Goal: Task Accomplishment & Management: Manage account settings

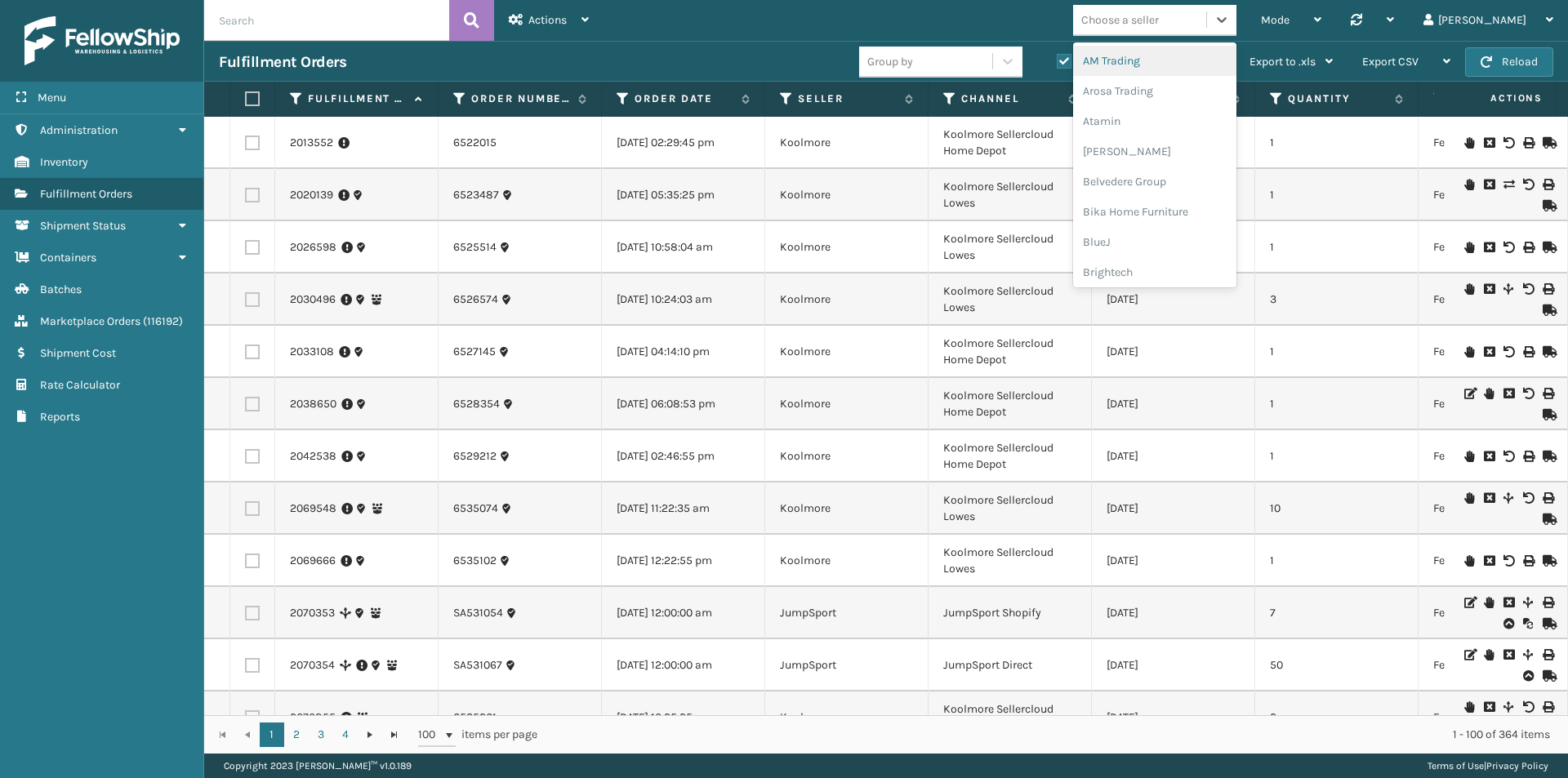
click at [1151, 20] on div "Choose a seller" at bounding box center [1119, 20] width 77 height 17
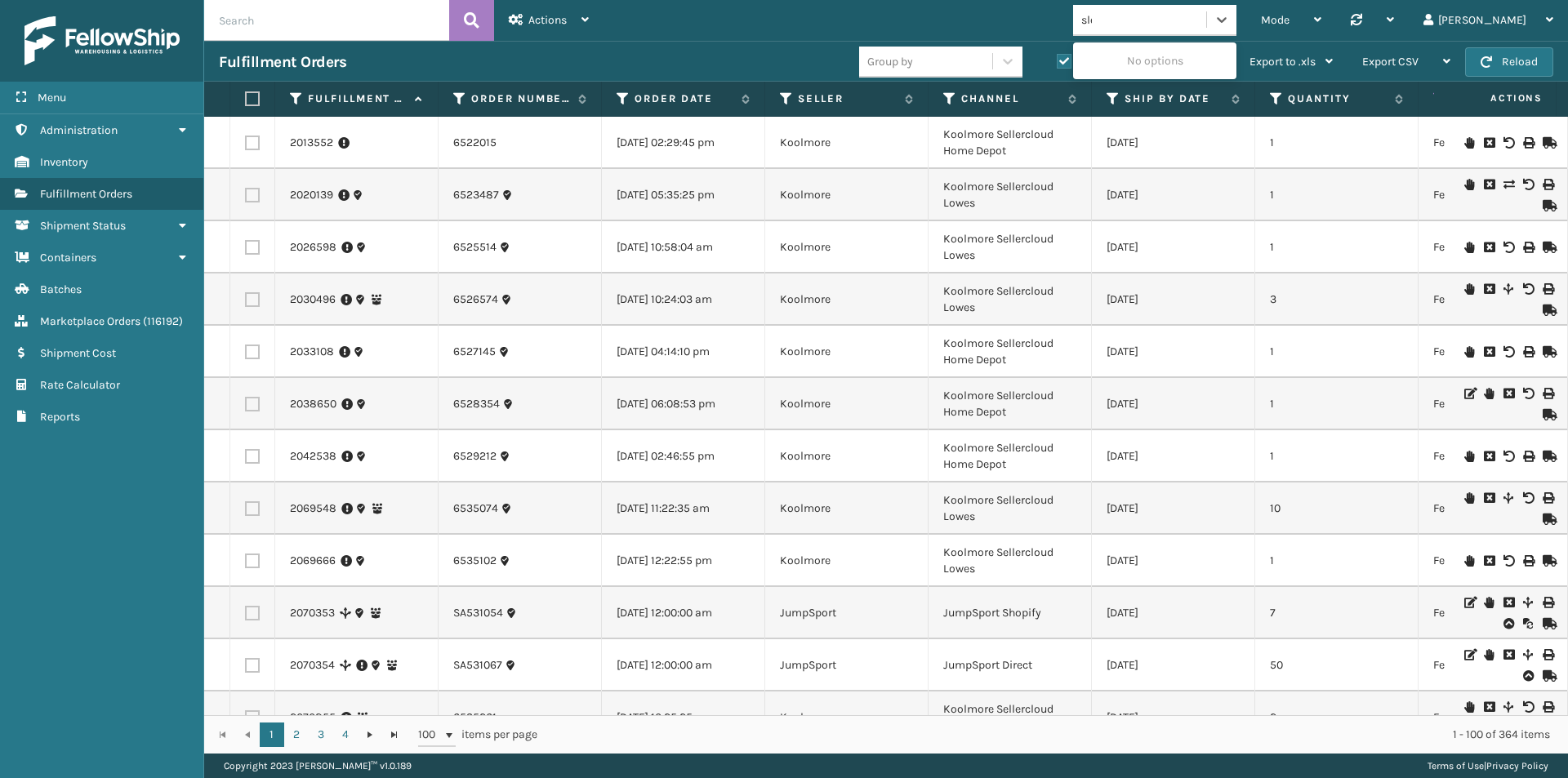
type input "slee"
click at [1160, 57] on div "SleepGeekz" at bounding box center [1155, 61] width 163 height 30
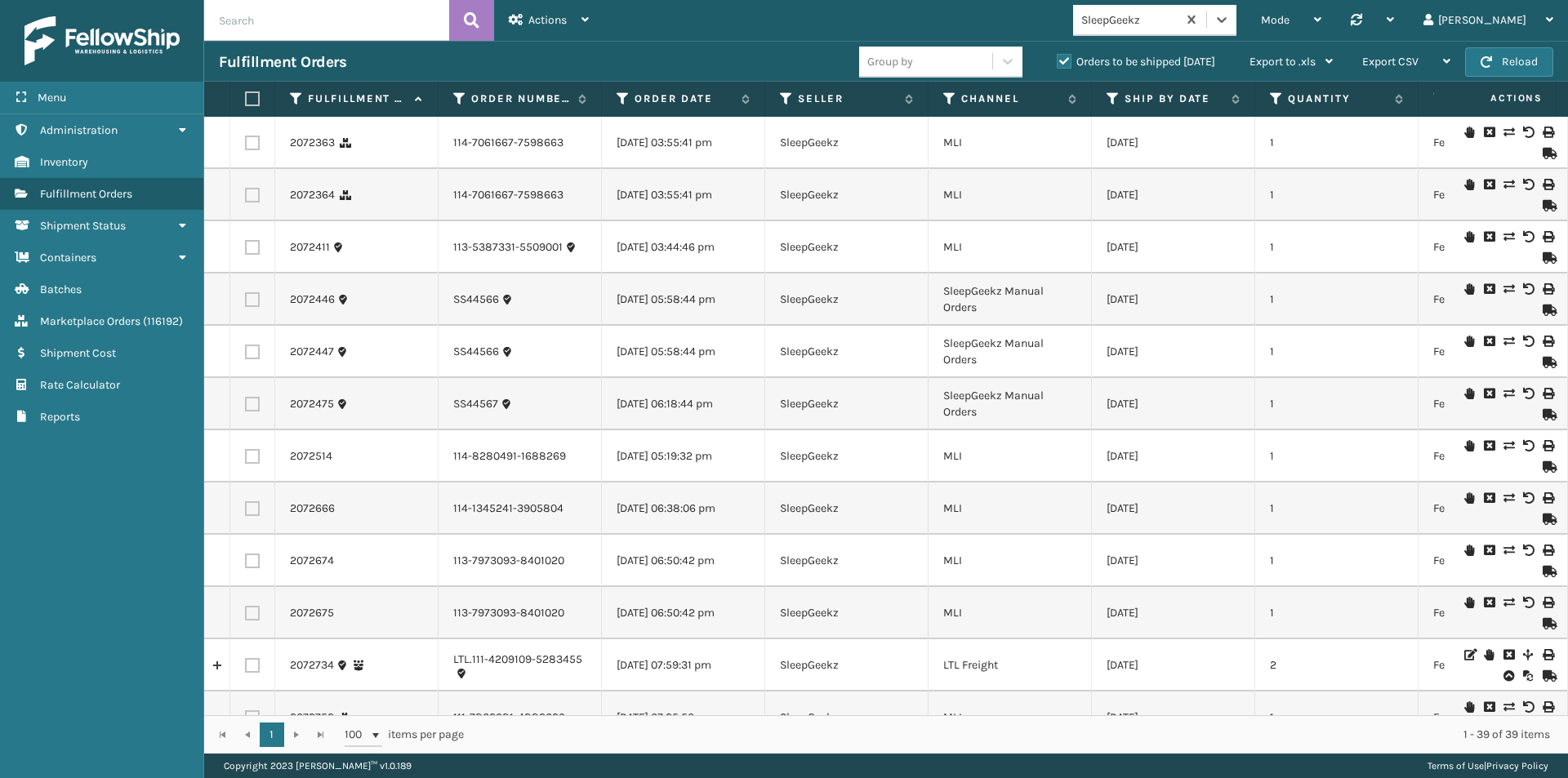
click at [1065, 60] on label "Orders to be shipped [DATE]" at bounding box center [1136, 62] width 158 height 14
click at [1058, 60] on input "Orders to be shipped [DATE]" at bounding box center [1057, 57] width 1 height 10
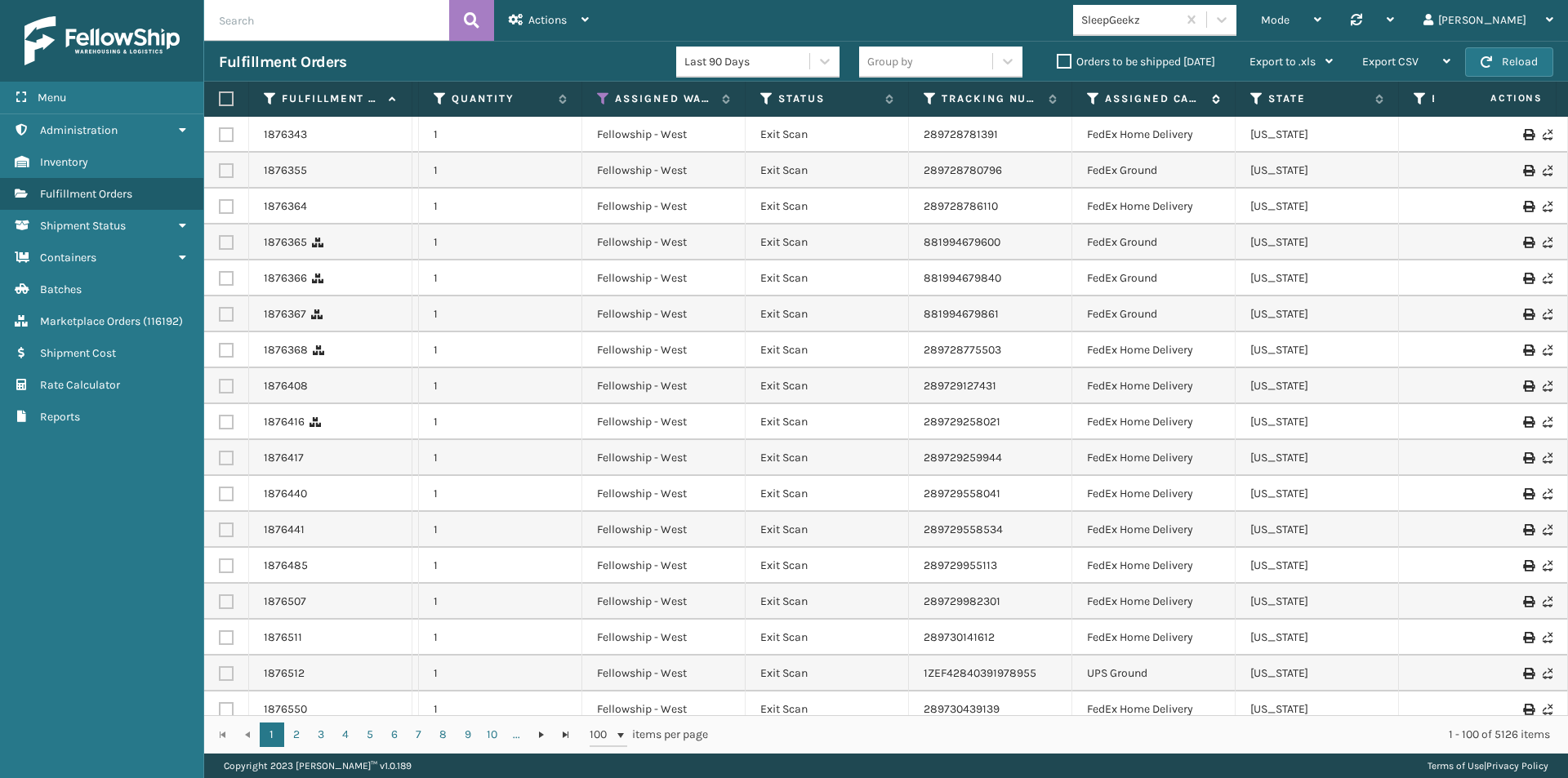
click at [1093, 93] on icon at bounding box center [1093, 98] width 13 height 15
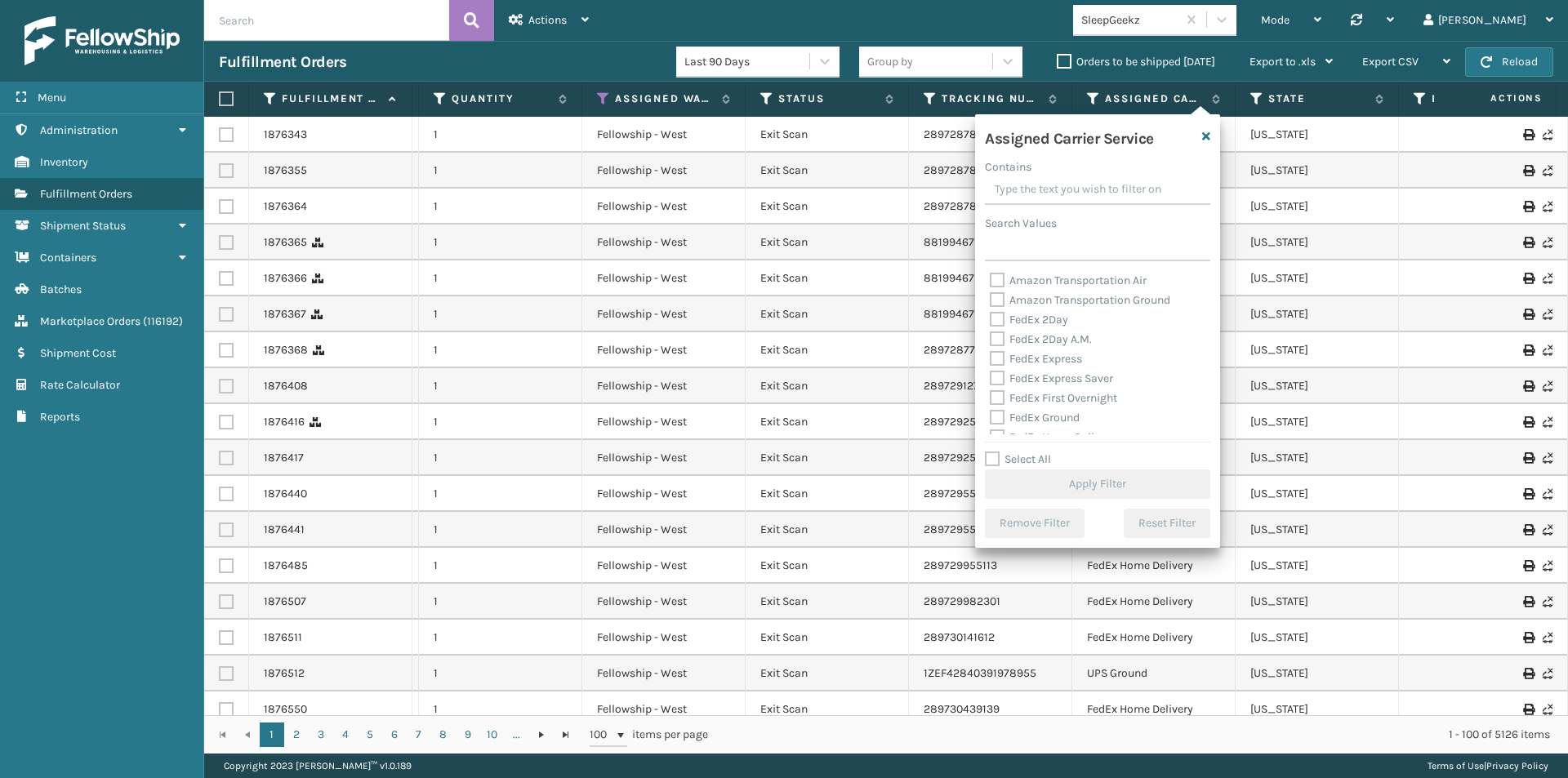
click at [1068, 186] on input "Contains" at bounding box center [1098, 190] width 225 height 30
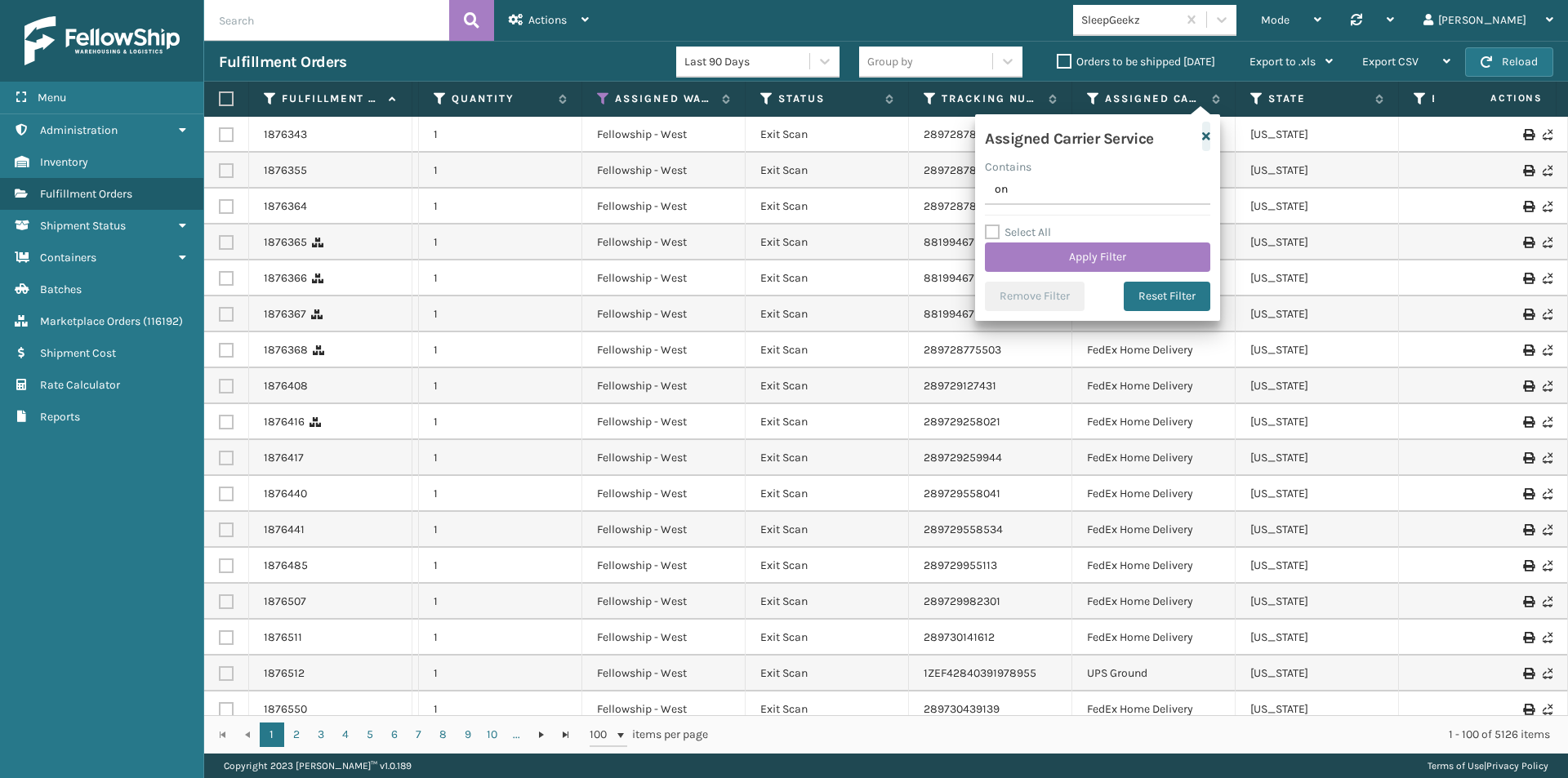
type input "on"
click at [1204, 136] on icon "button" at bounding box center [1205, 136] width 8 height 11
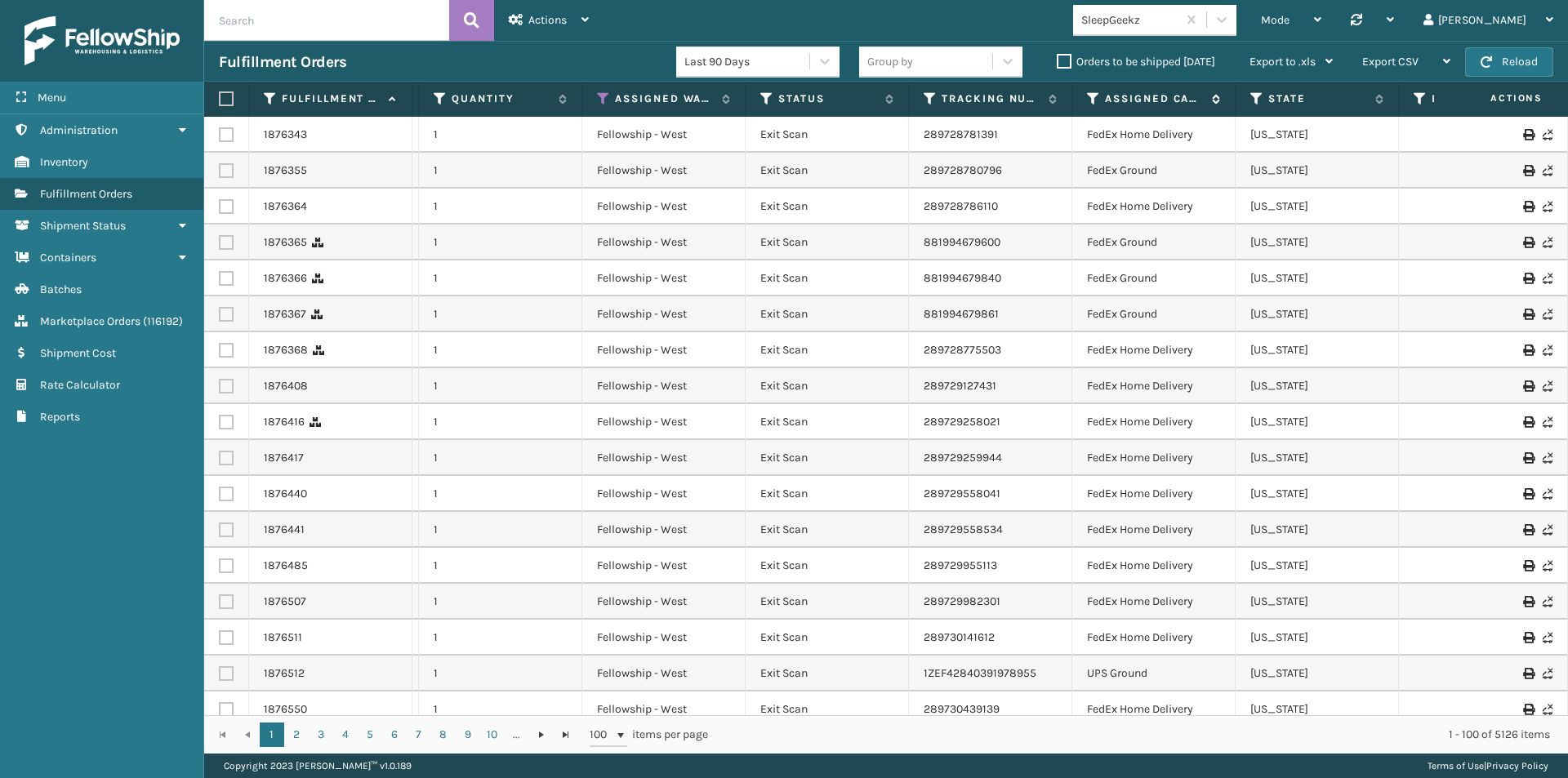
click at [1093, 99] on icon at bounding box center [1093, 98] width 13 height 15
click at [1361, 258] on td "[US_STATE]" at bounding box center [1318, 242] width 163 height 36
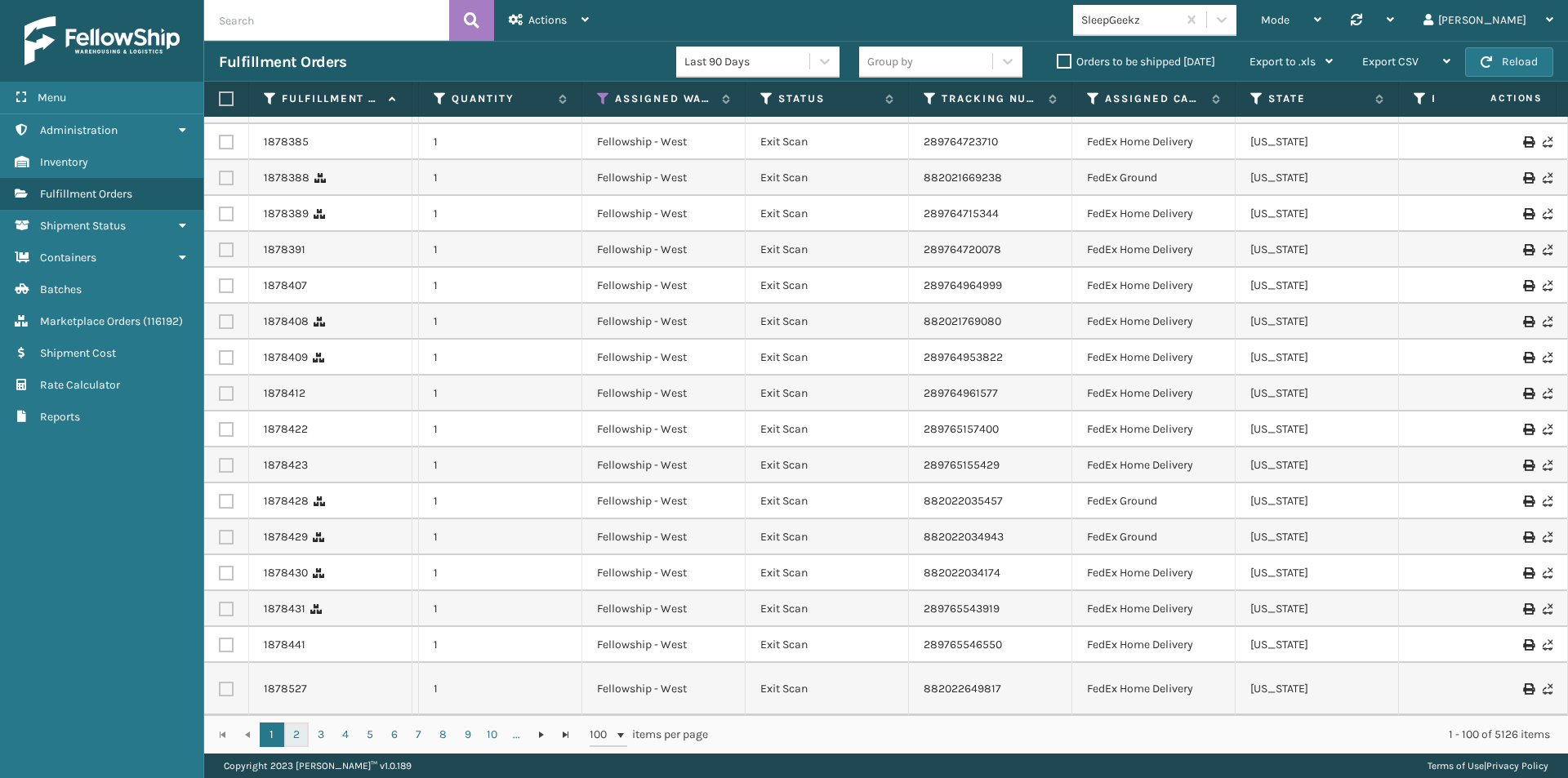
click at [290, 728] on link "2" at bounding box center [297, 735] width 24 height 24
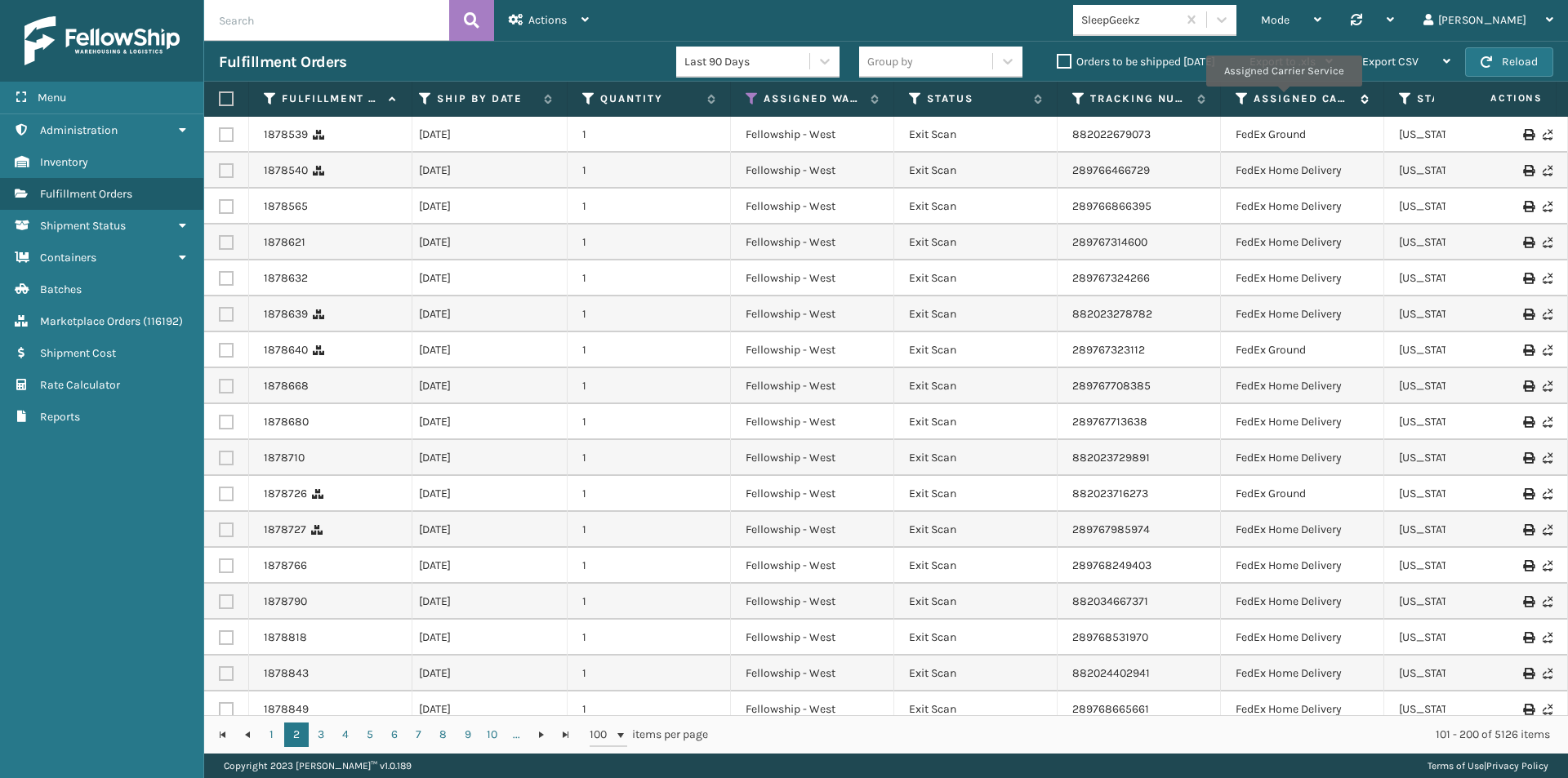
click at [1283, 98] on label "Assigned Carrier Service" at bounding box center [1304, 98] width 99 height 15
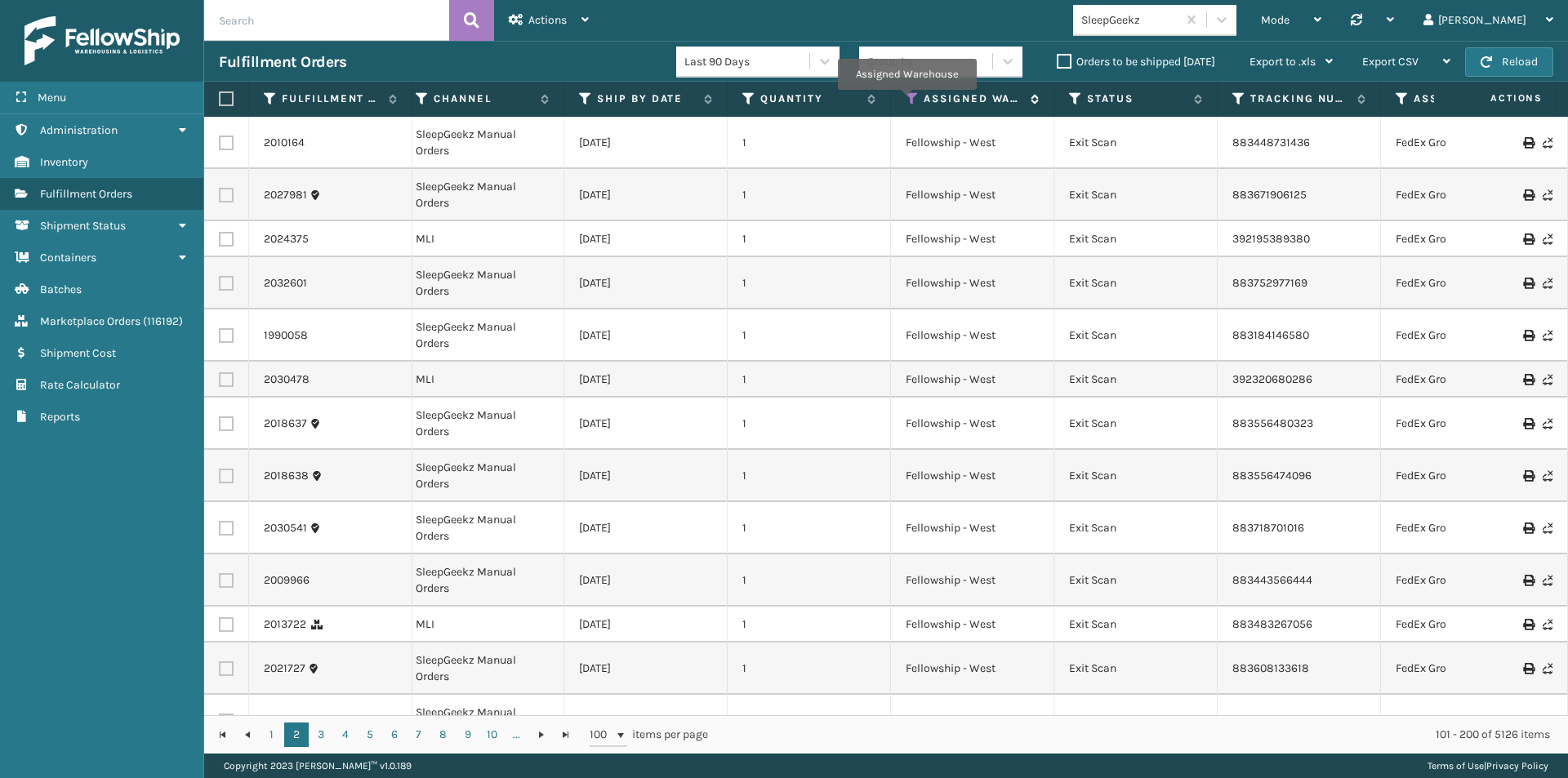
click at [907, 96] on icon at bounding box center [911, 98] width 13 height 15
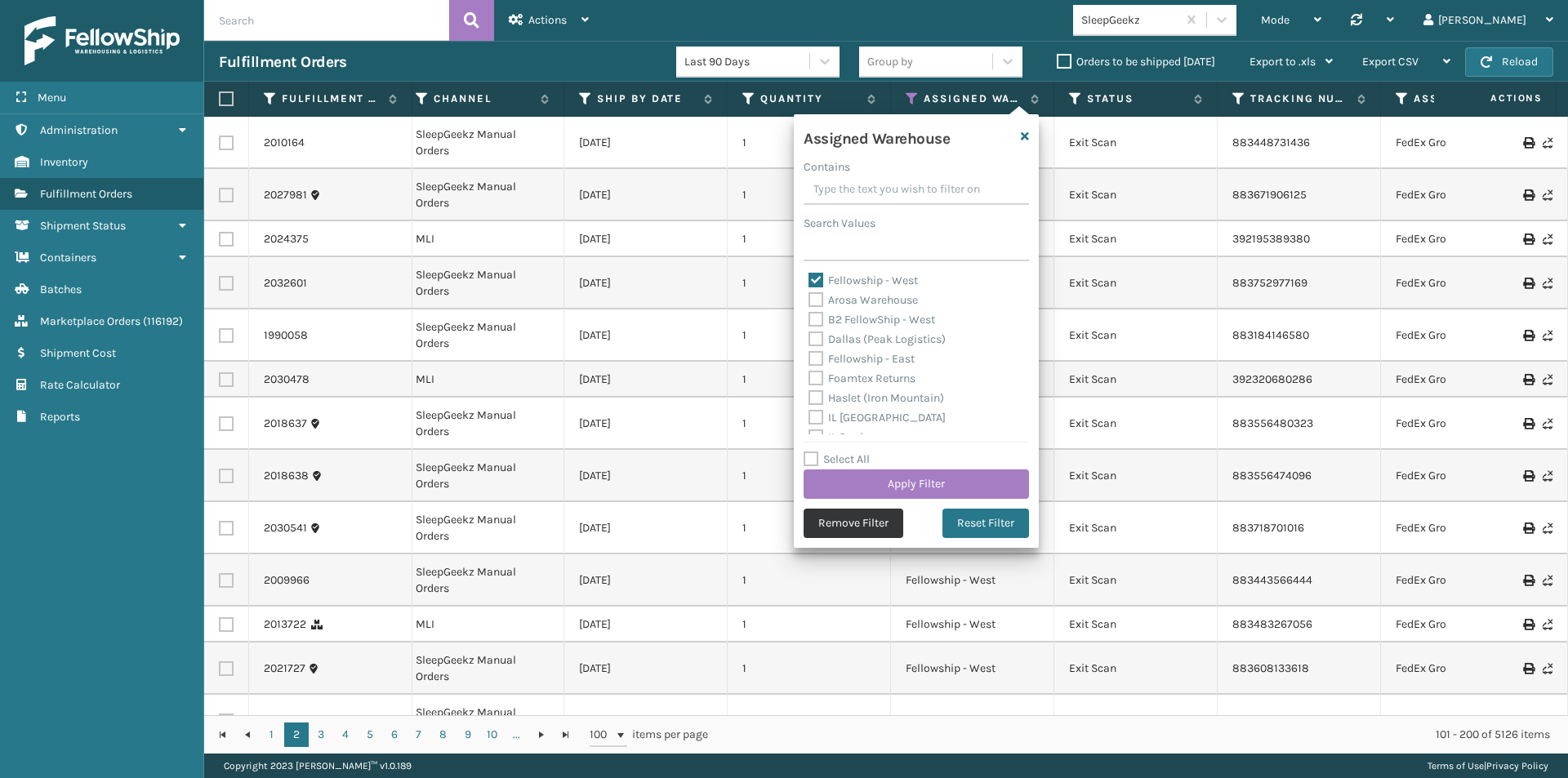
click at [837, 514] on button "Remove Filter" at bounding box center [853, 523] width 100 height 30
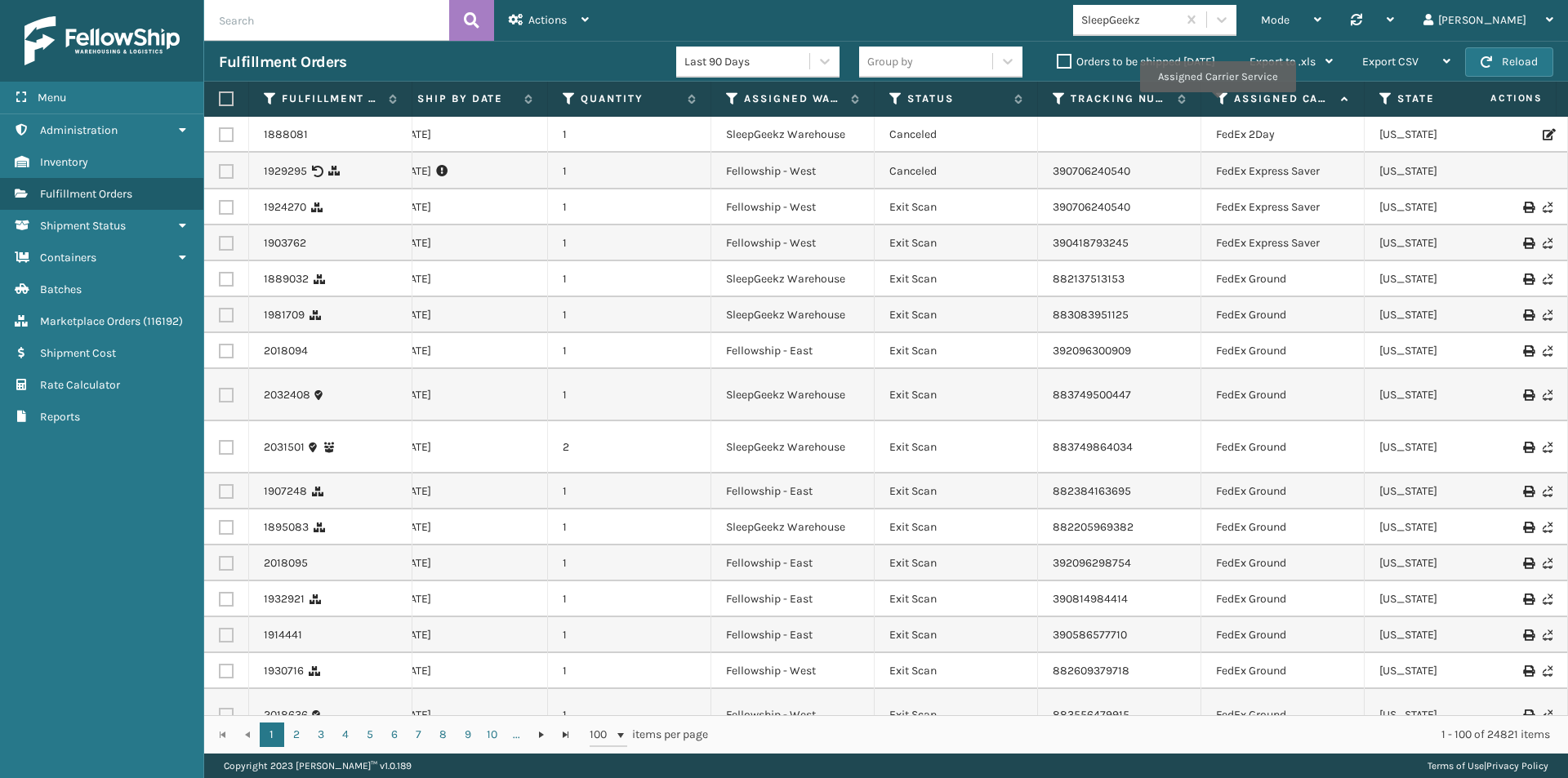
click at [1217, 103] on icon at bounding box center [1222, 98] width 13 height 15
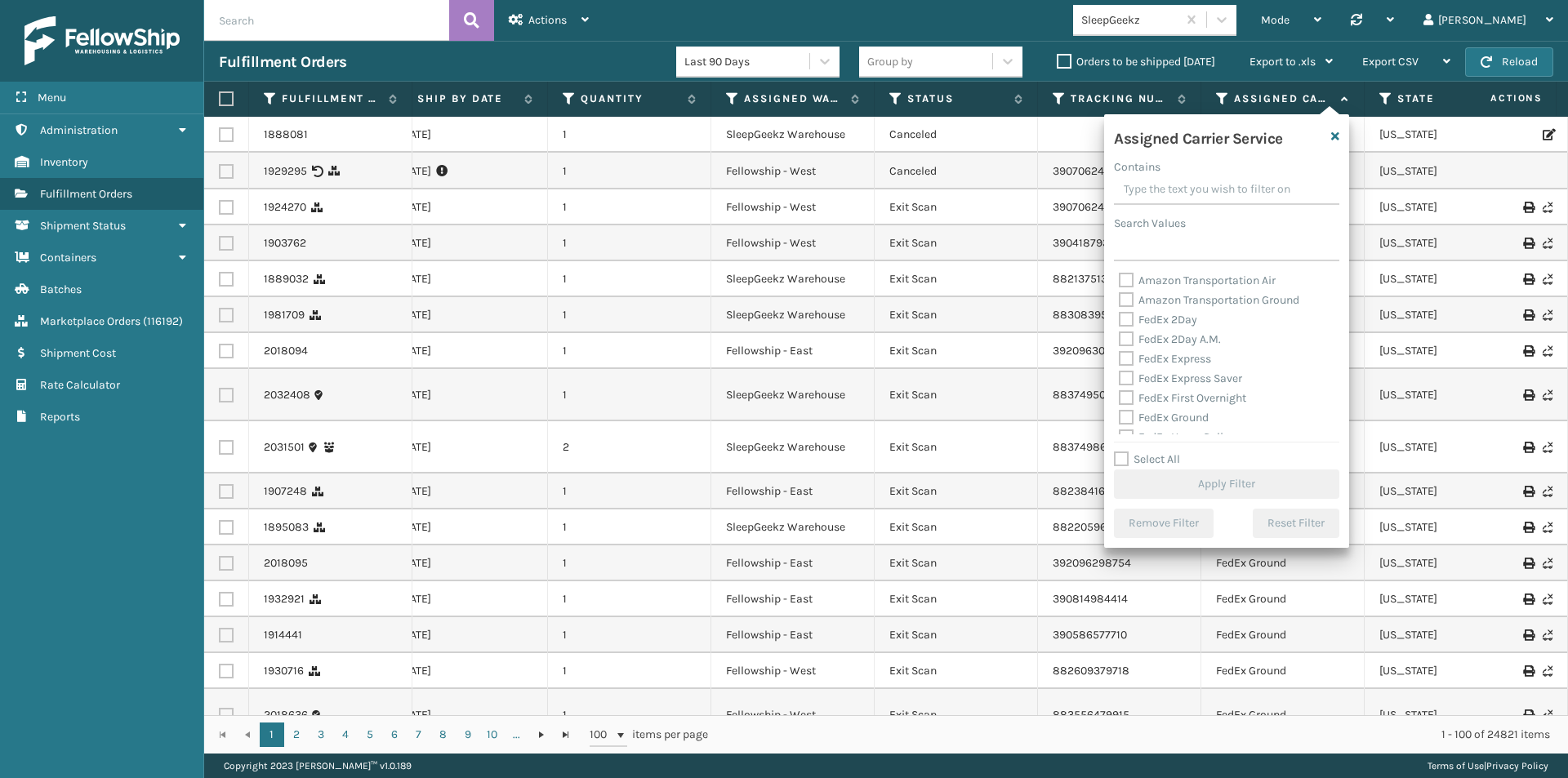
click at [1175, 191] on input "Contains" at bounding box center [1226, 190] width 225 height 30
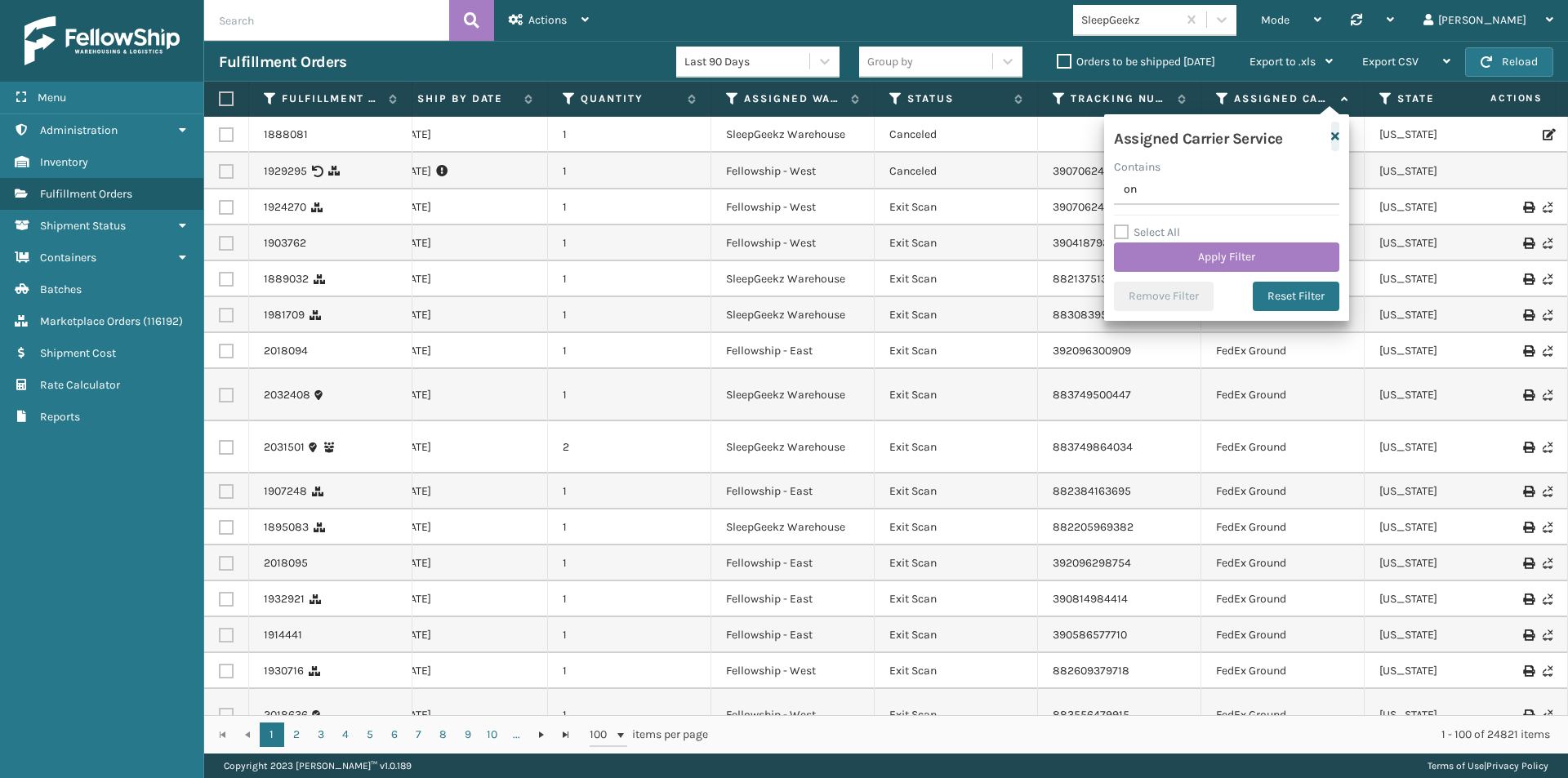
type input "on"
click at [1338, 136] on icon "button" at bounding box center [1335, 136] width 8 height 11
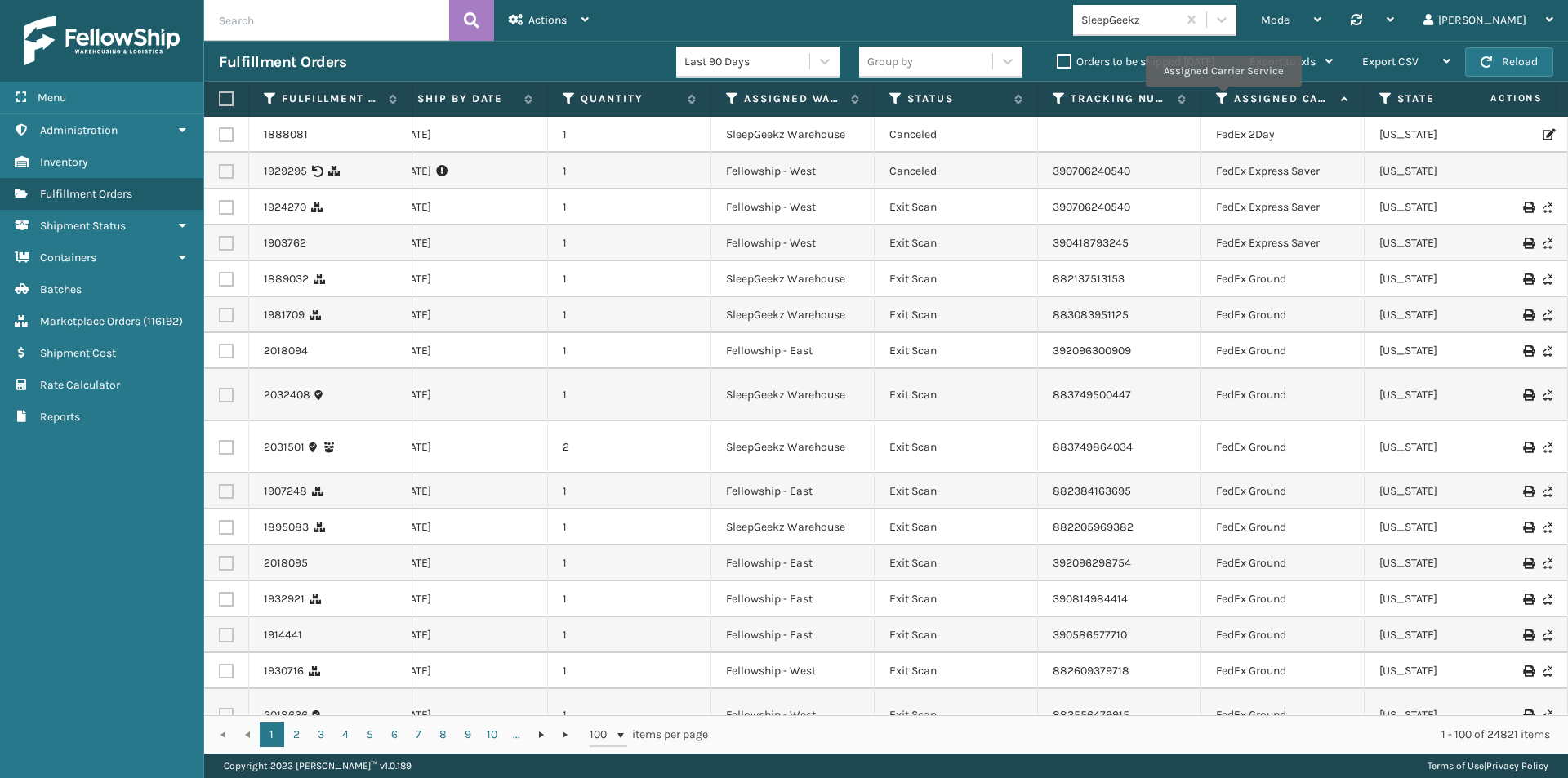
click at [1223, 98] on icon at bounding box center [1222, 98] width 13 height 15
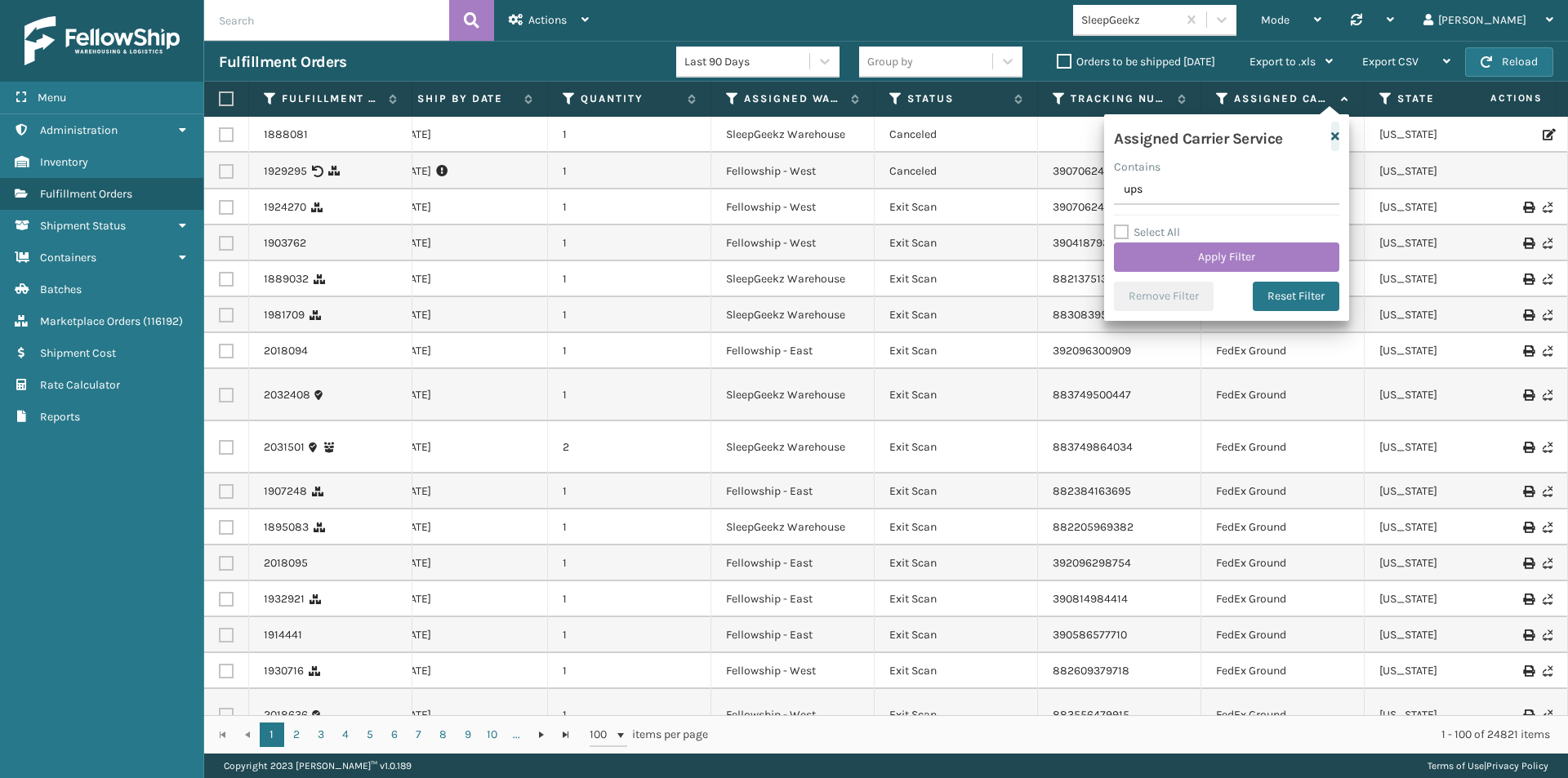
type input "ups"
click at [1333, 133] on icon "button" at bounding box center [1335, 136] width 8 height 11
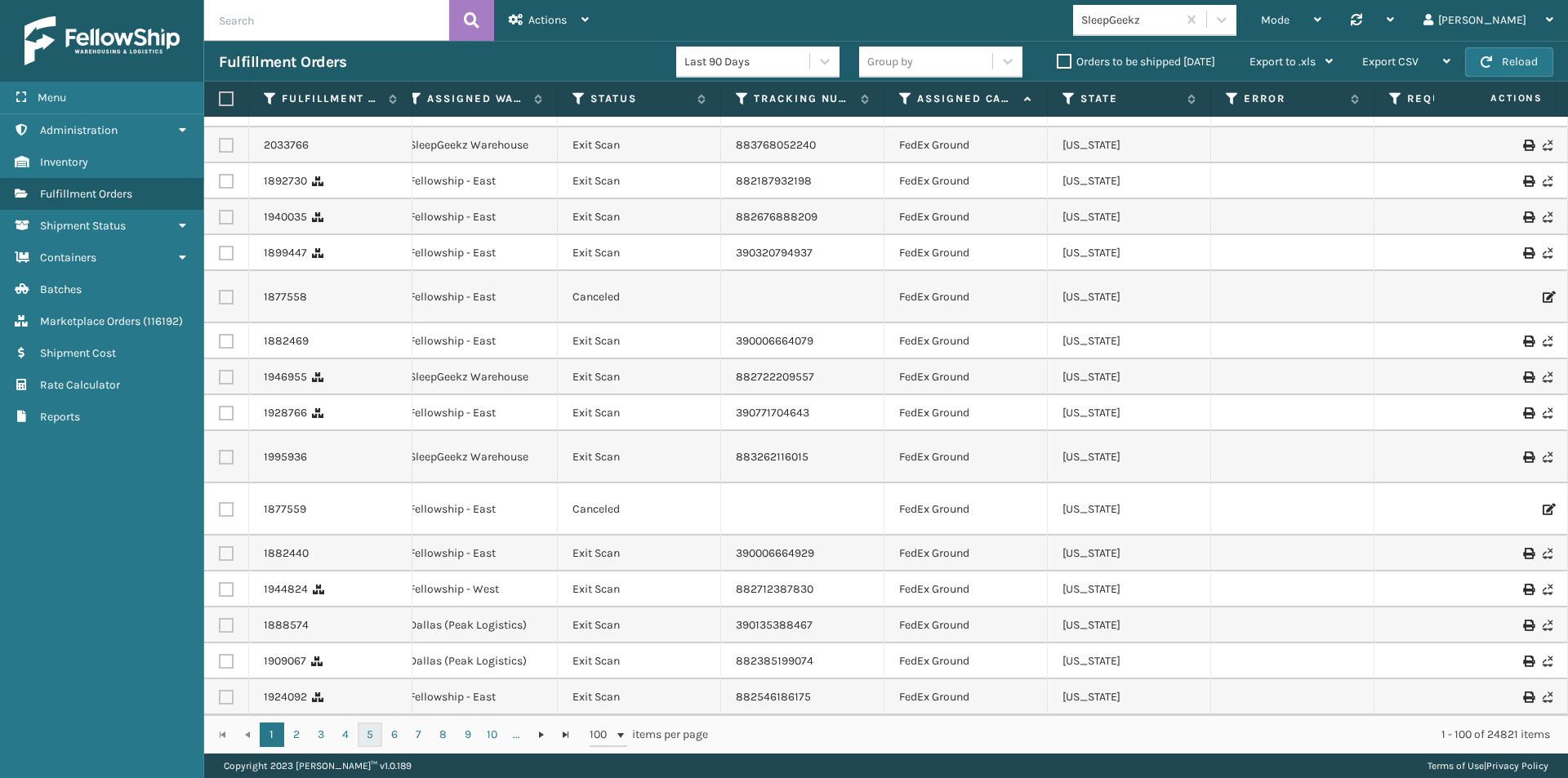
click at [371, 735] on link "5" at bounding box center [370, 735] width 24 height 24
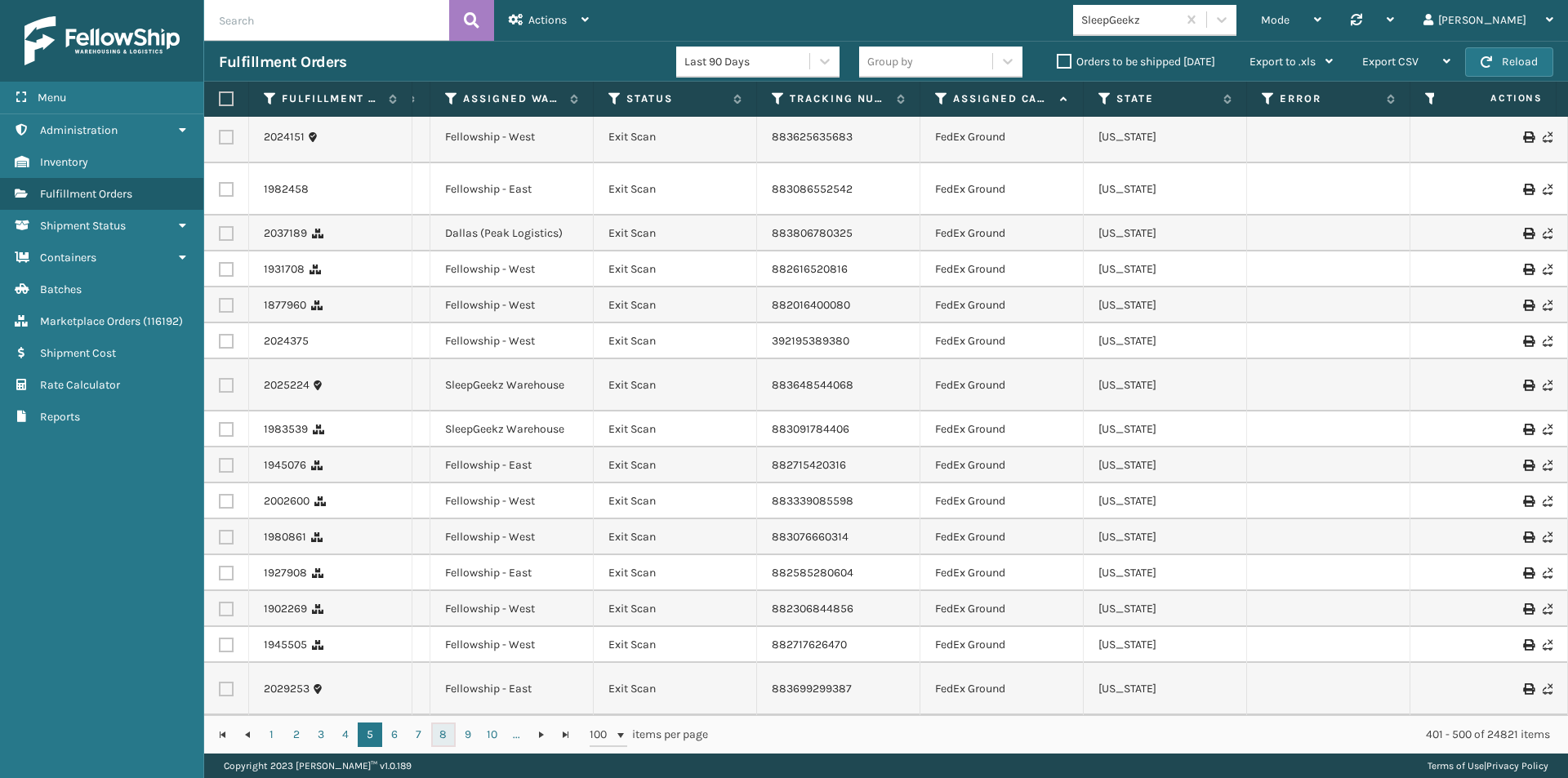
click at [440, 735] on link "8" at bounding box center [444, 735] width 24 height 24
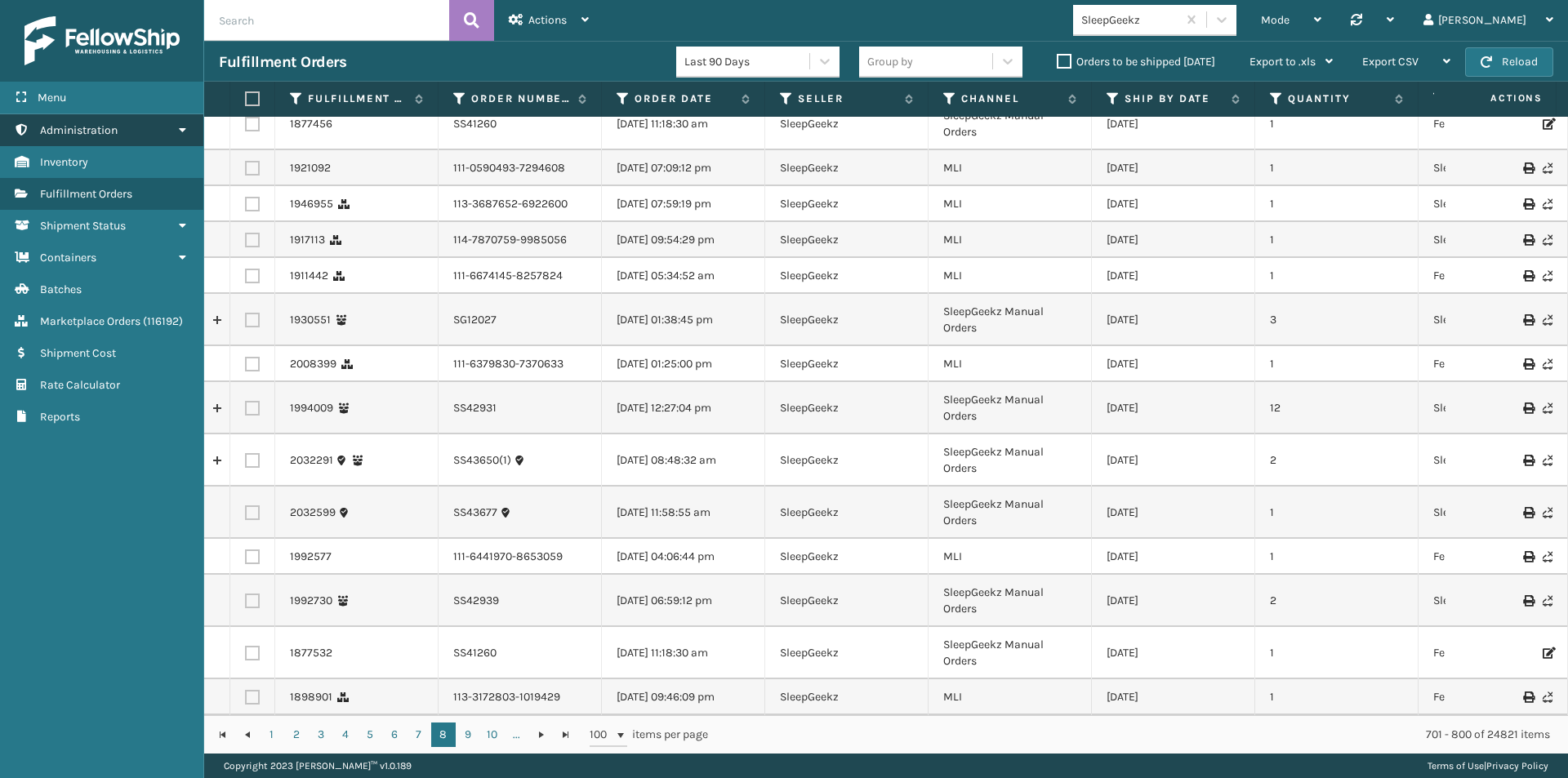
click at [93, 133] on span "Administration" at bounding box center [78, 130] width 77 height 14
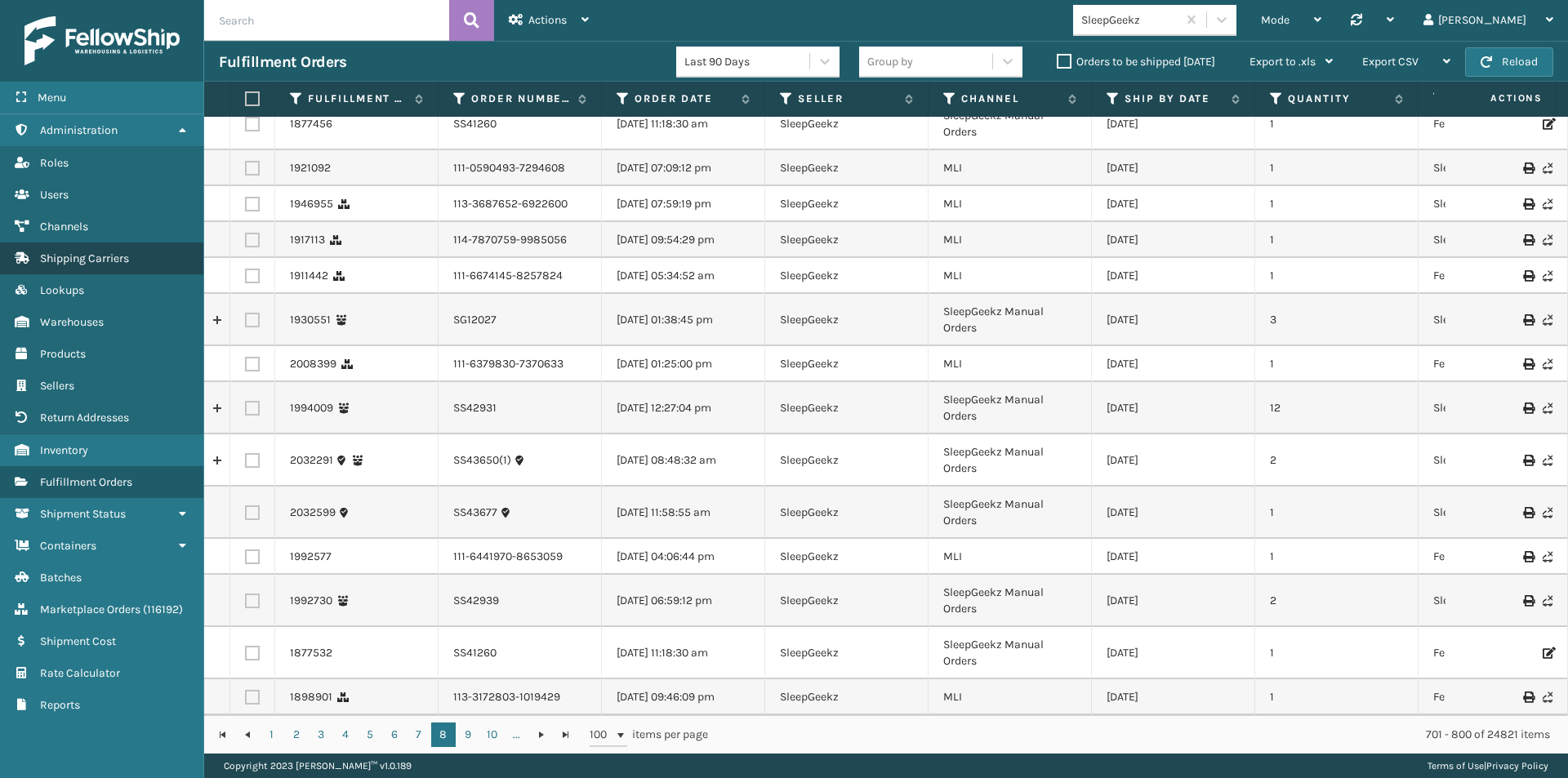
click at [75, 250] on link "Shipping Carriers" at bounding box center [102, 258] width 204 height 32
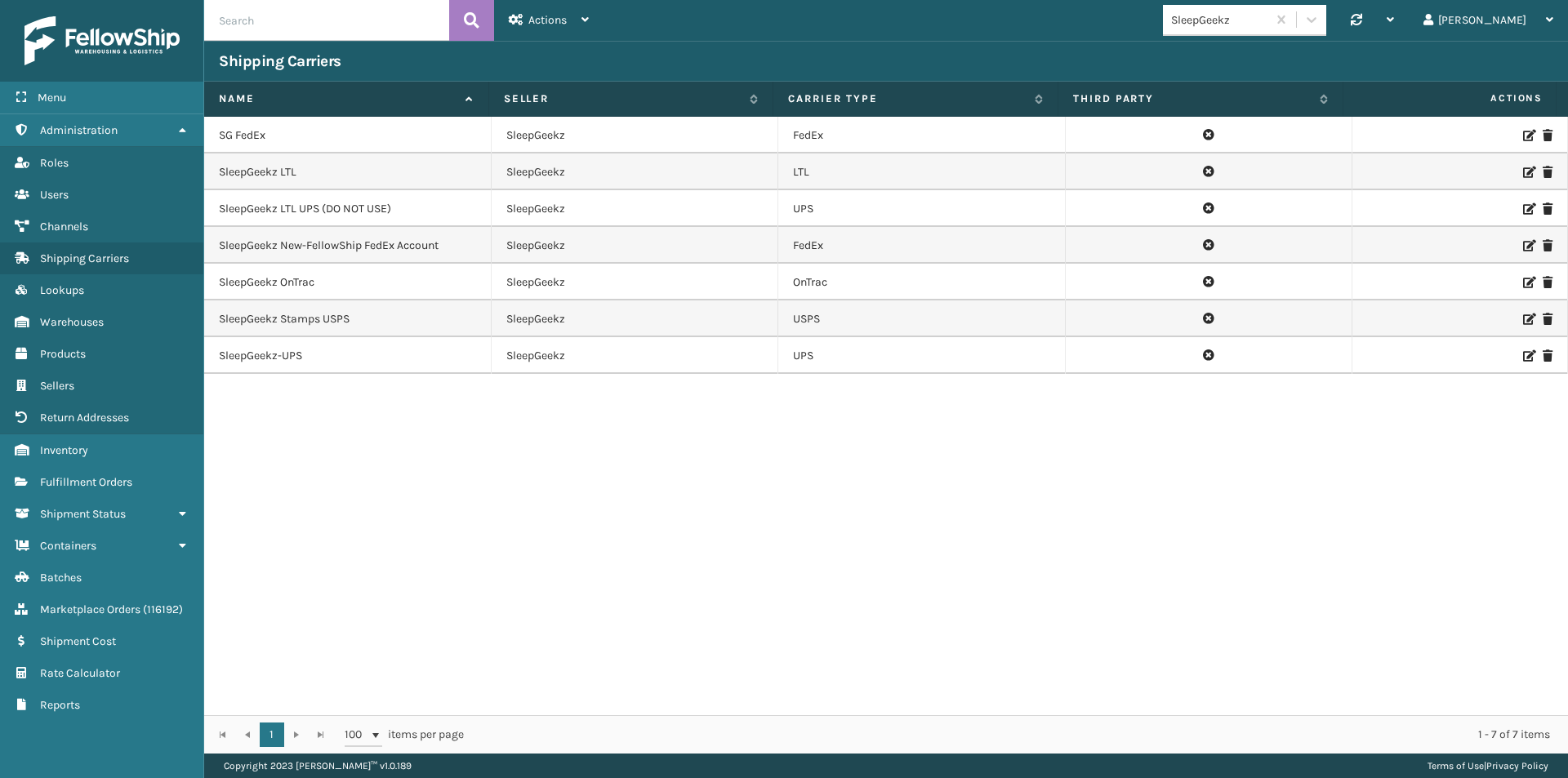
click at [1523, 280] on icon at bounding box center [1527, 282] width 10 height 11
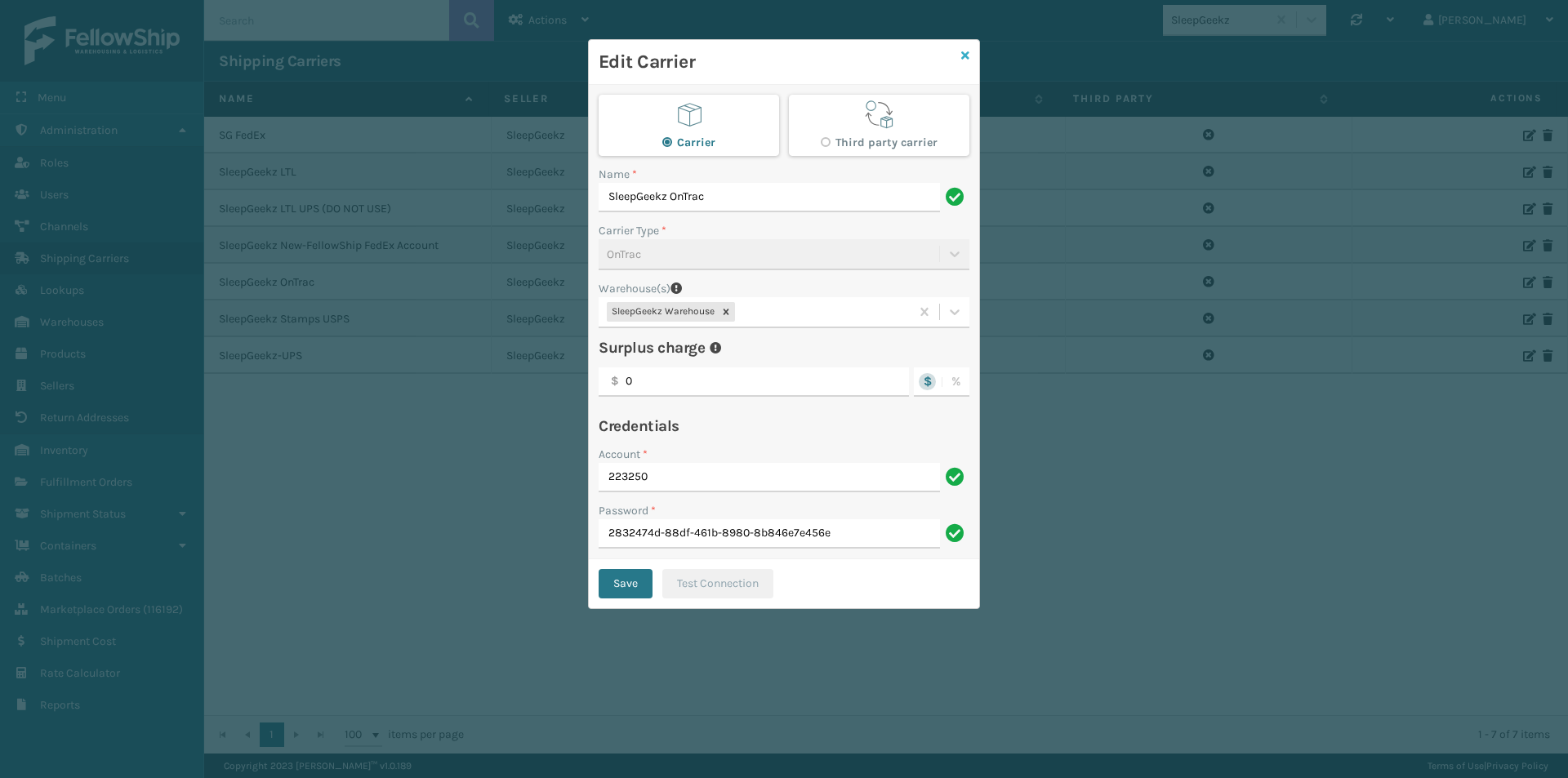
click at [967, 54] on icon at bounding box center [964, 55] width 8 height 11
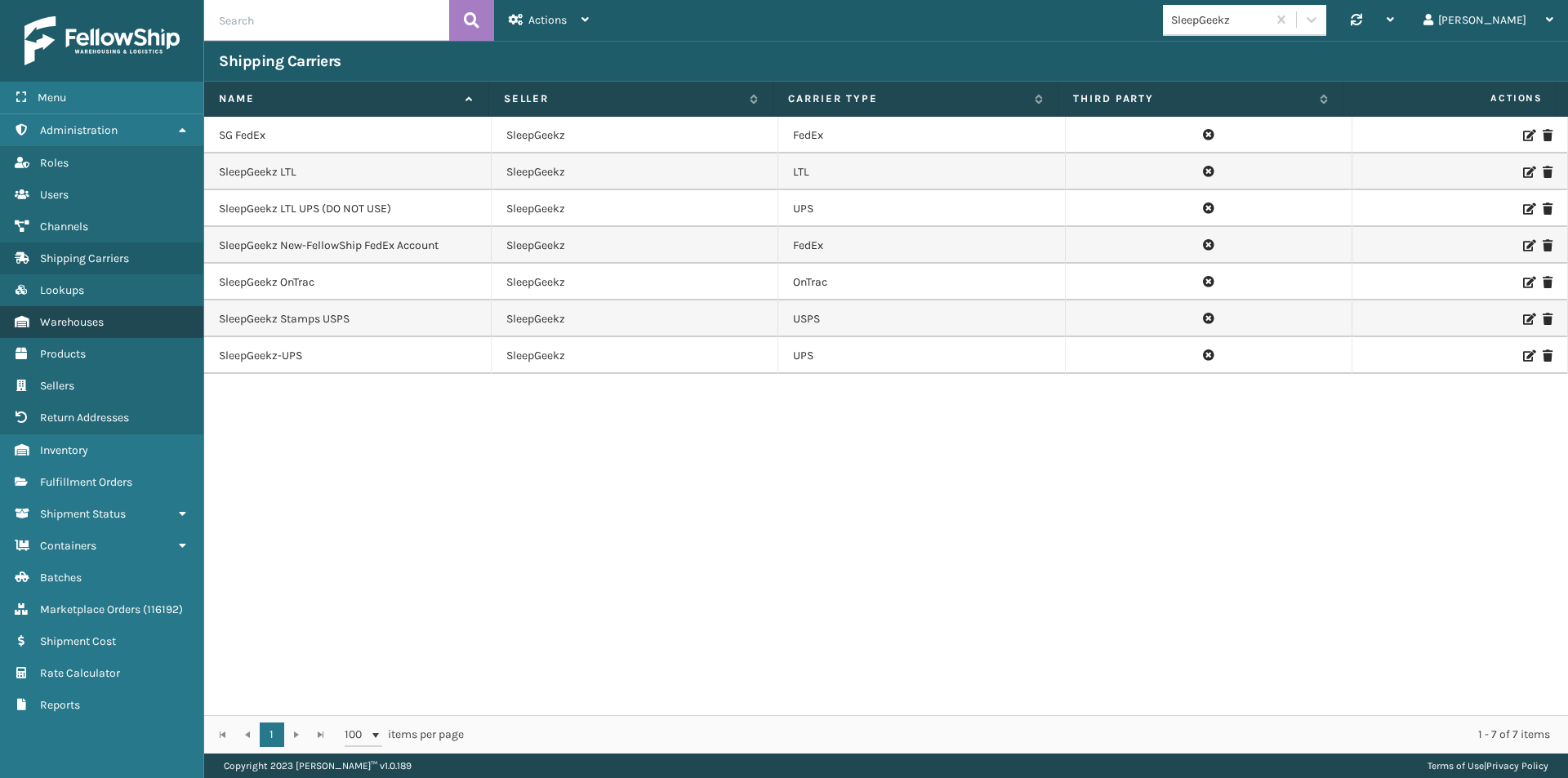
click at [87, 315] on link "Warehouses" at bounding box center [102, 322] width 204 height 32
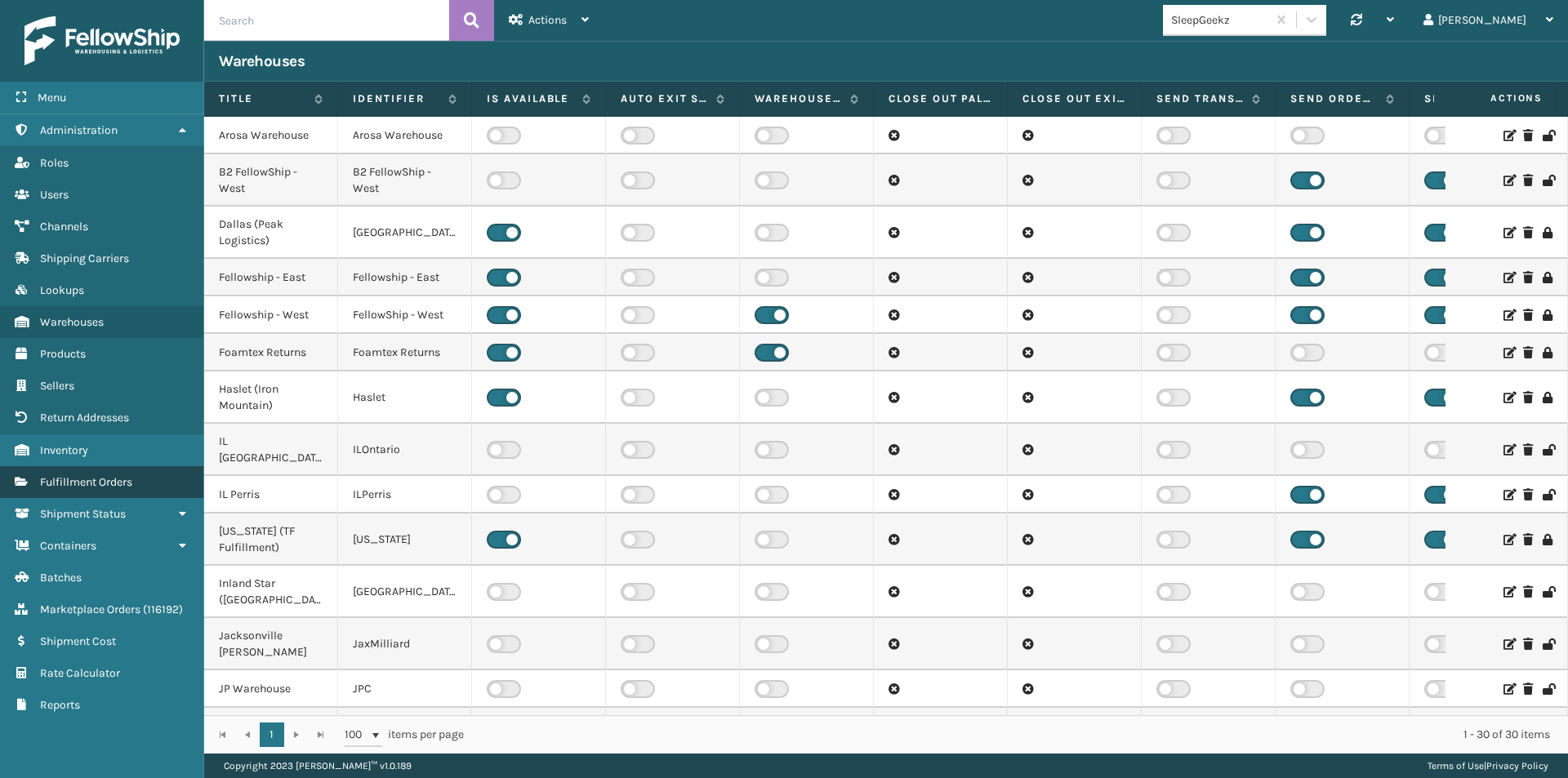
click at [78, 480] on span "Fulfillment Orders" at bounding box center [86, 482] width 92 height 14
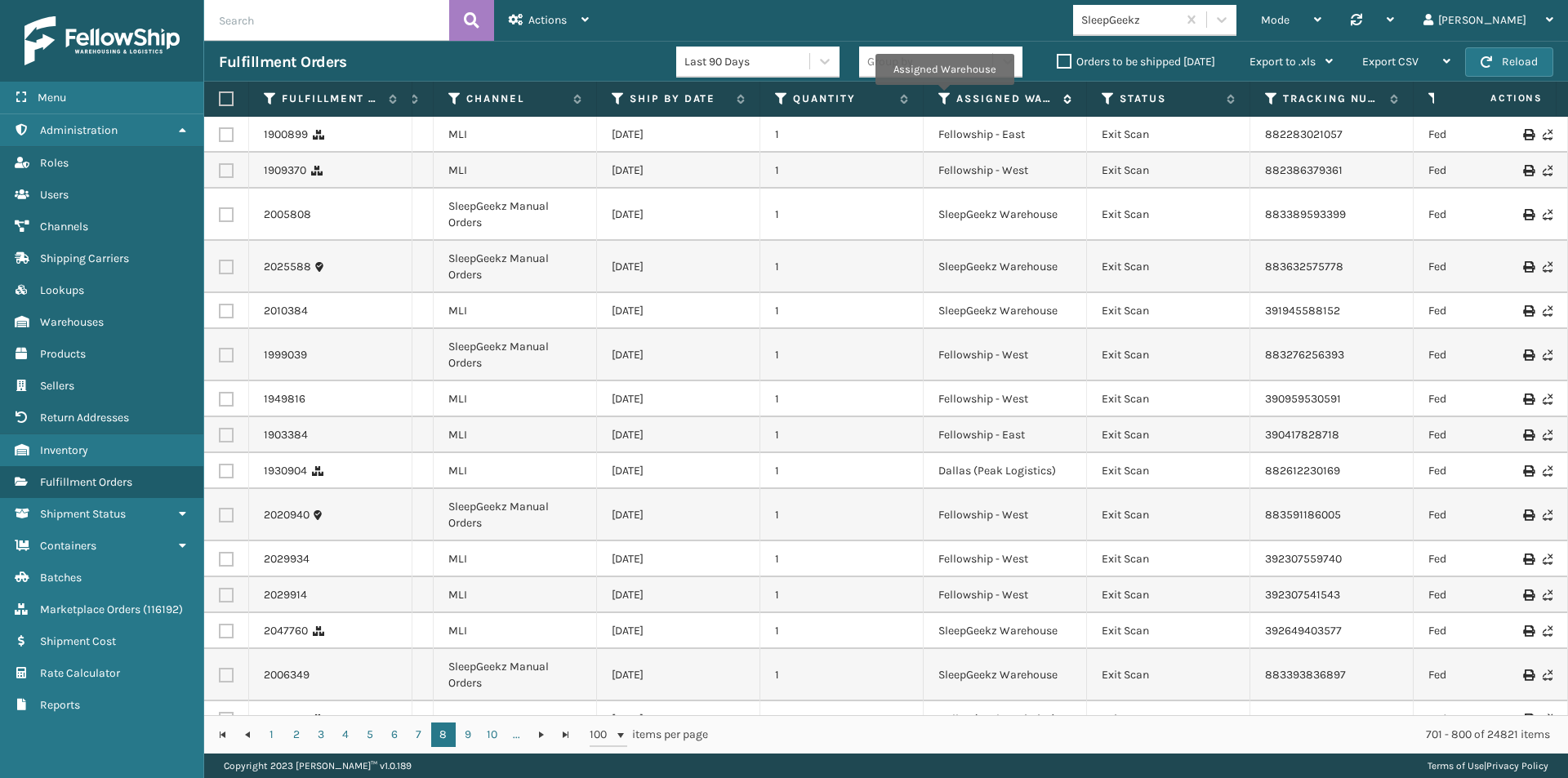
click at [944, 96] on icon at bounding box center [944, 98] width 13 height 15
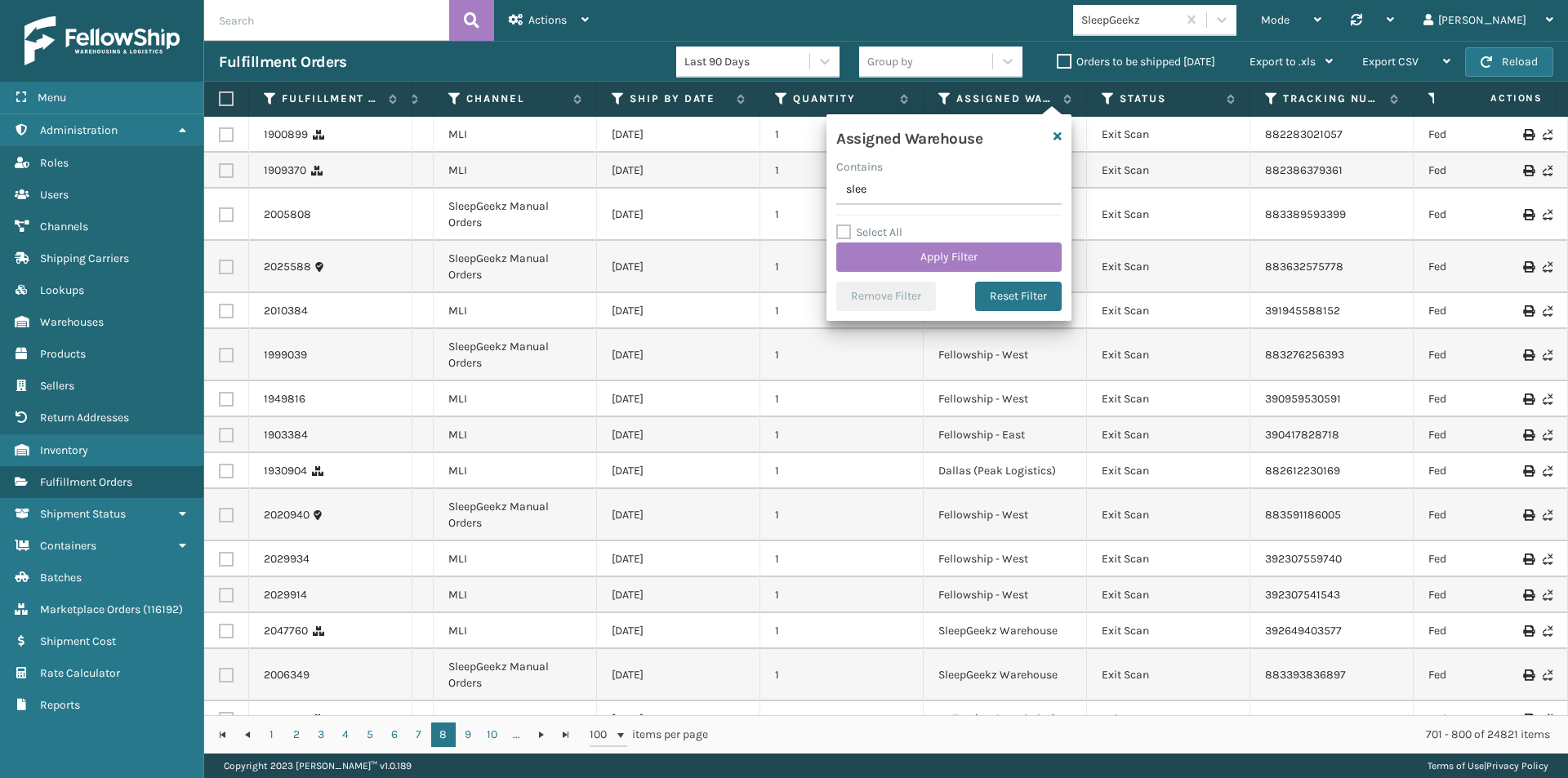
click at [893, 189] on input "slee" at bounding box center [949, 190] width 225 height 30
click at [897, 192] on input "slee" at bounding box center [949, 190] width 225 height 30
type input "slee"
click at [1057, 135] on icon "button" at bounding box center [1057, 136] width 8 height 11
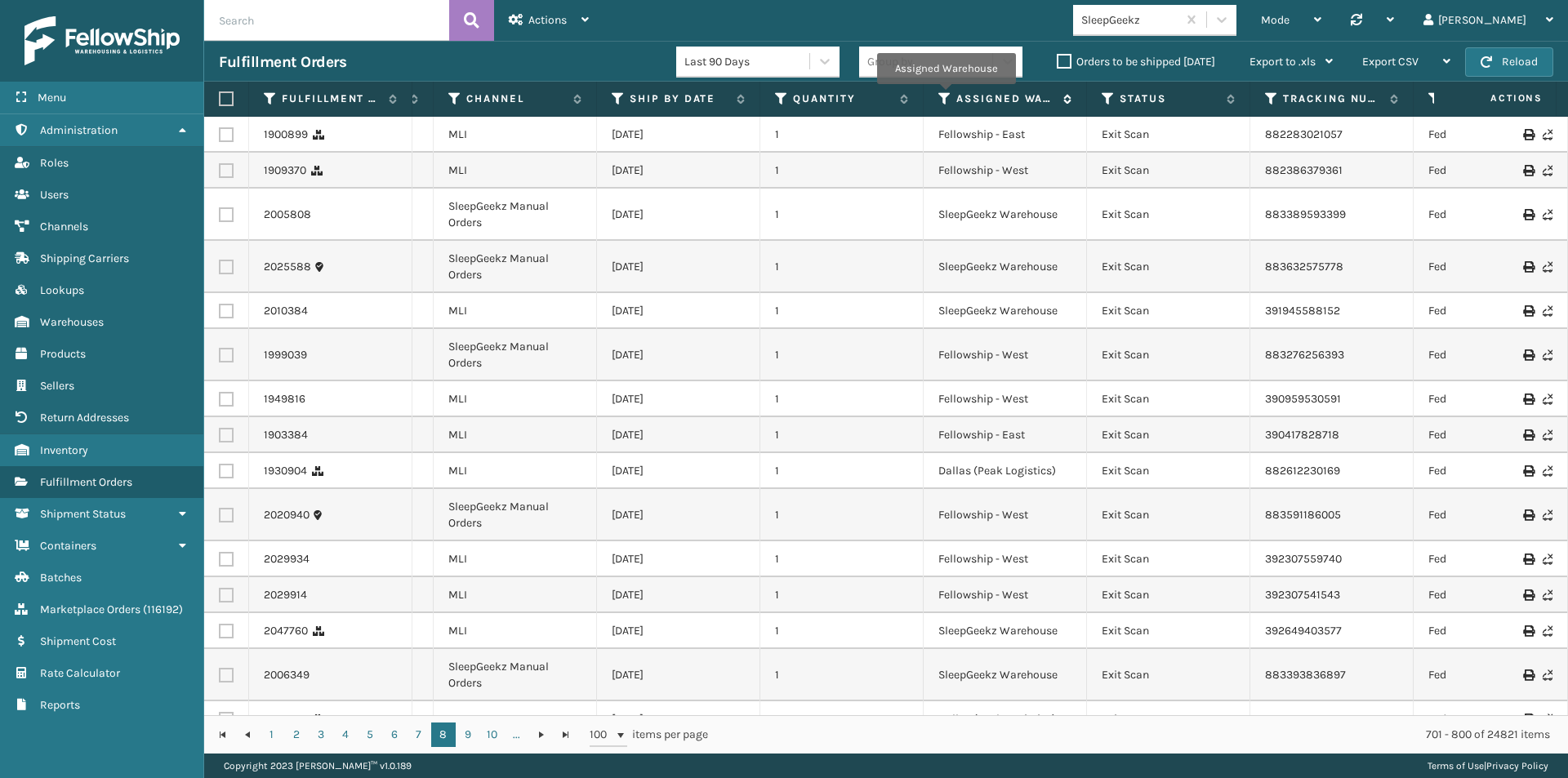
click at [945, 96] on icon at bounding box center [944, 98] width 13 height 15
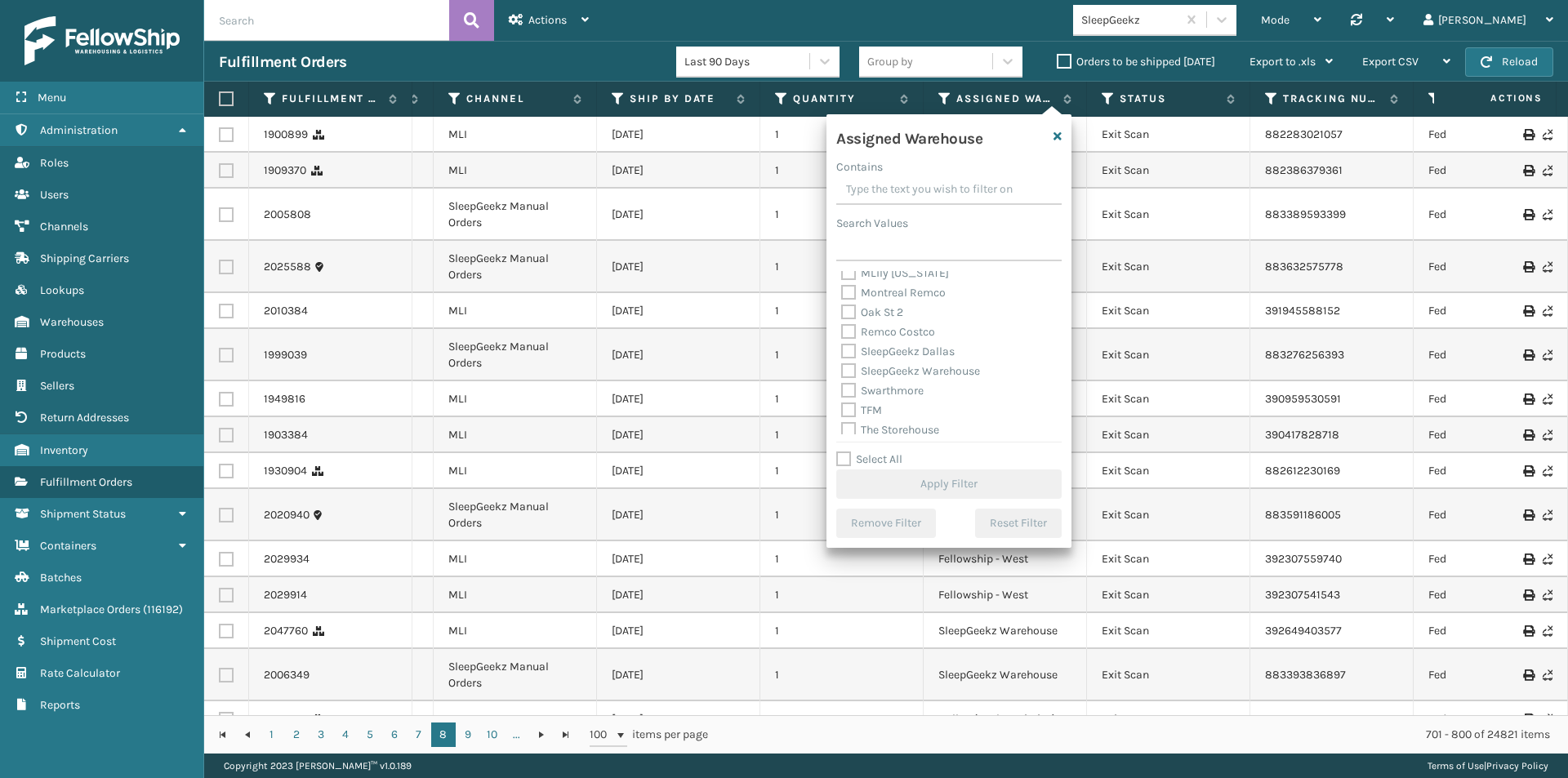
scroll to position [409, 0]
click at [851, 342] on label "SleepGeekz Warehouse" at bounding box center [911, 342] width 139 height 14
click at [842, 342] on input "SleepGeekz Warehouse" at bounding box center [841, 338] width 1 height 10
checkbox input "true"
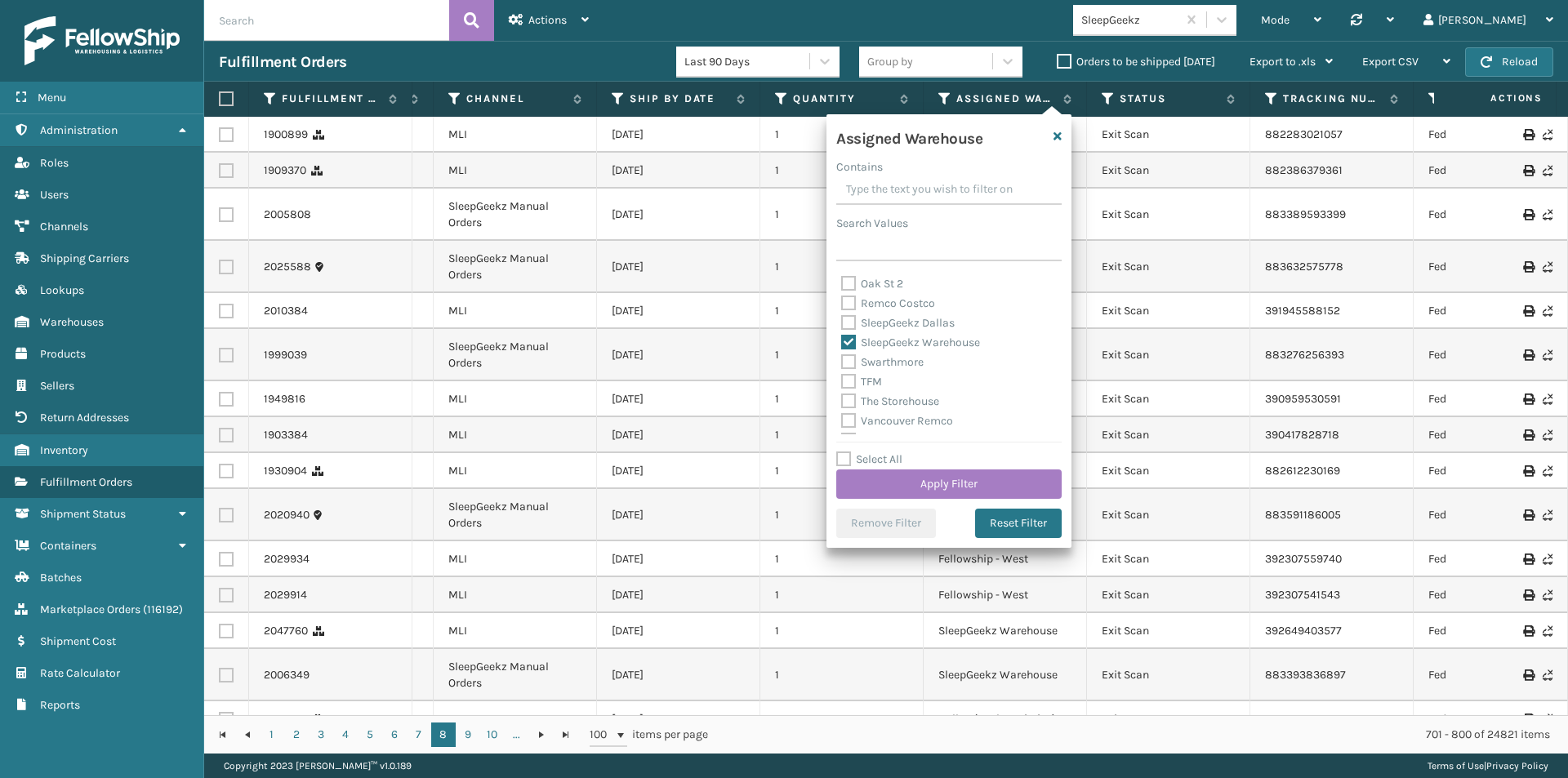
click at [847, 319] on label "SleepGeekz Dallas" at bounding box center [897, 323] width 114 height 14
click at [842, 319] on input "SleepGeekz Dallas" at bounding box center [841, 319] width 1 height 10
checkbox input "true"
click at [944, 481] on button "Apply Filter" at bounding box center [949, 484] width 225 height 30
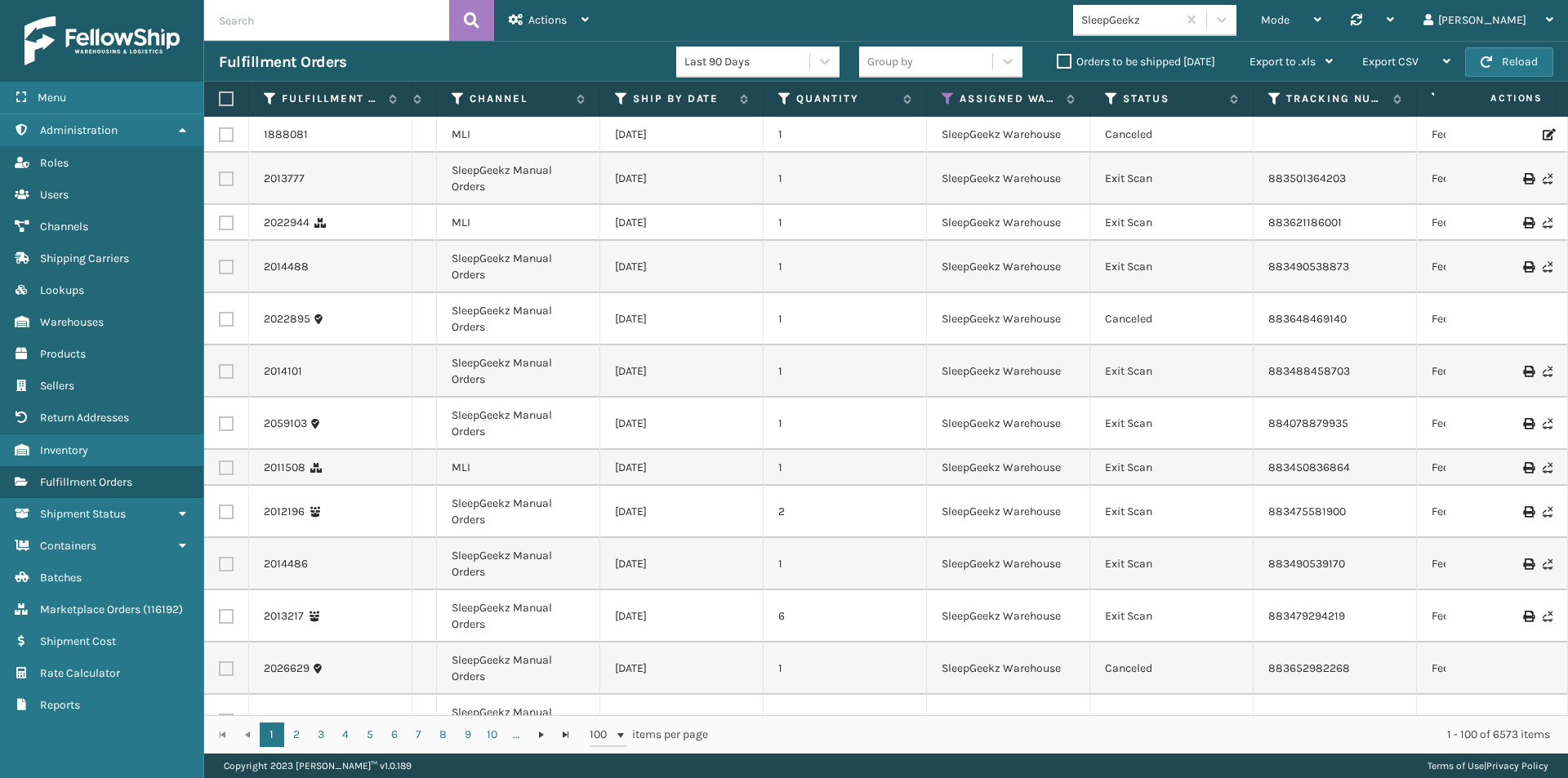
scroll to position [0, 493]
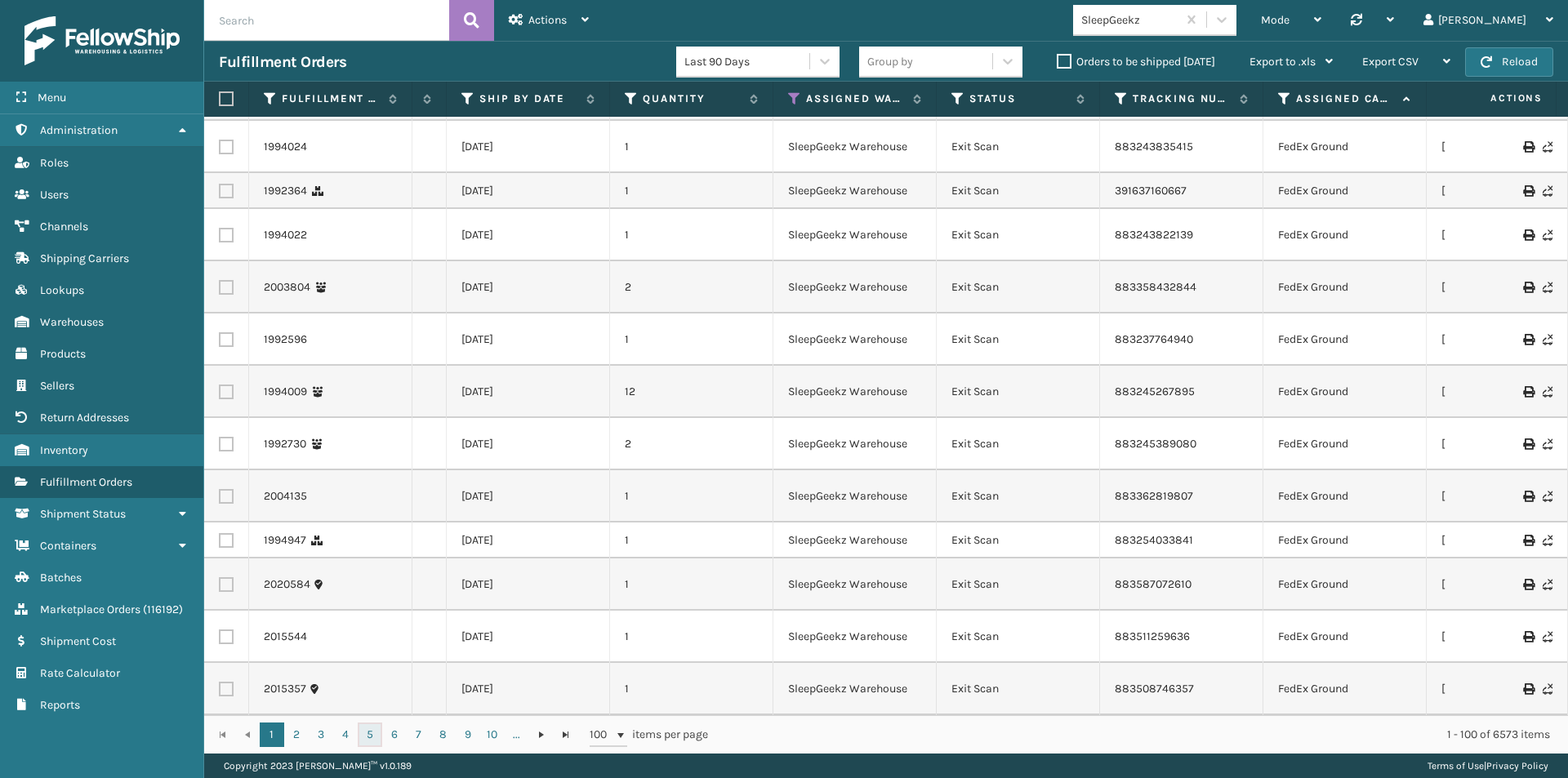
click at [369, 734] on link "5" at bounding box center [370, 735] width 24 height 24
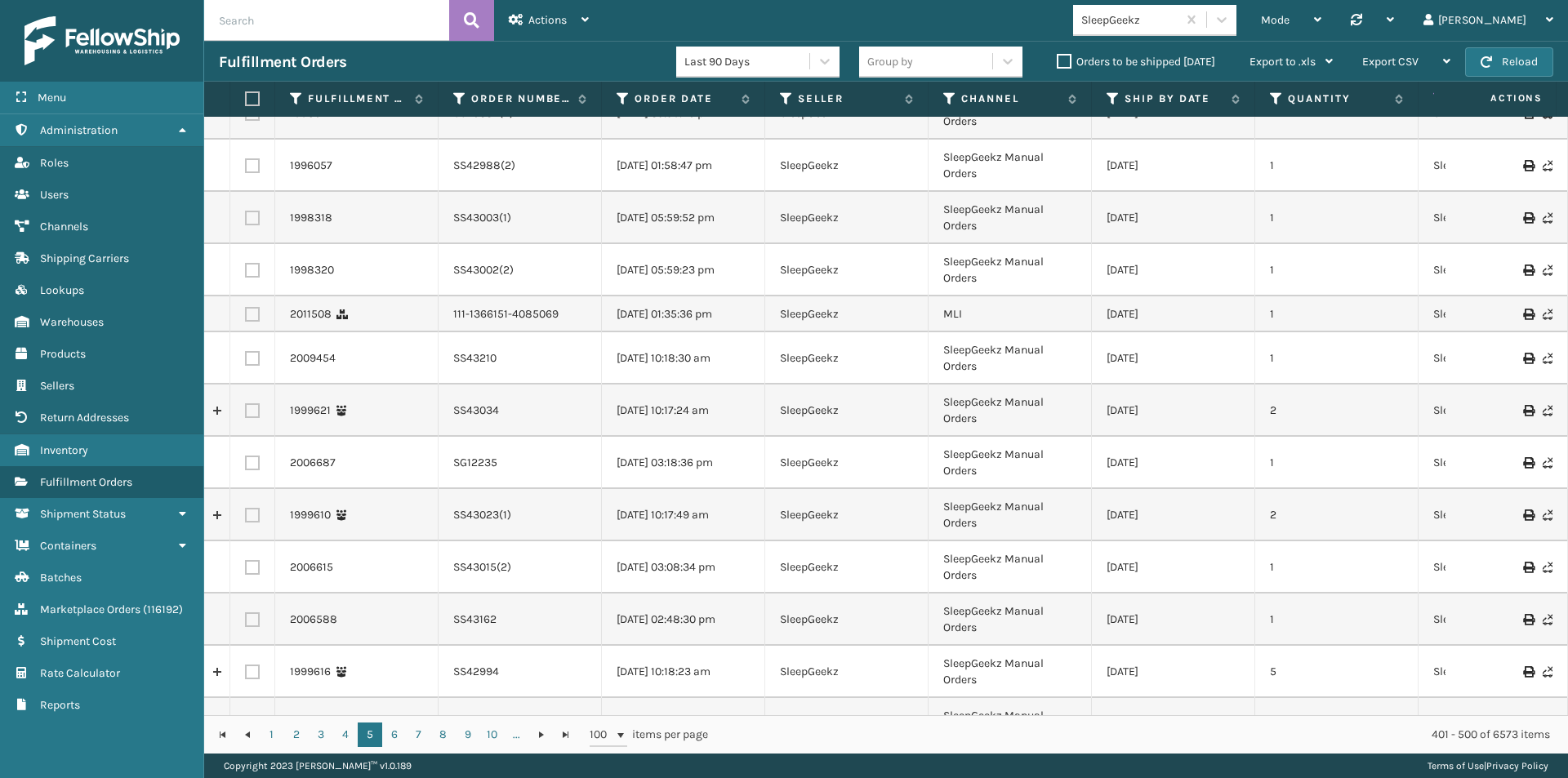
scroll to position [82, 70]
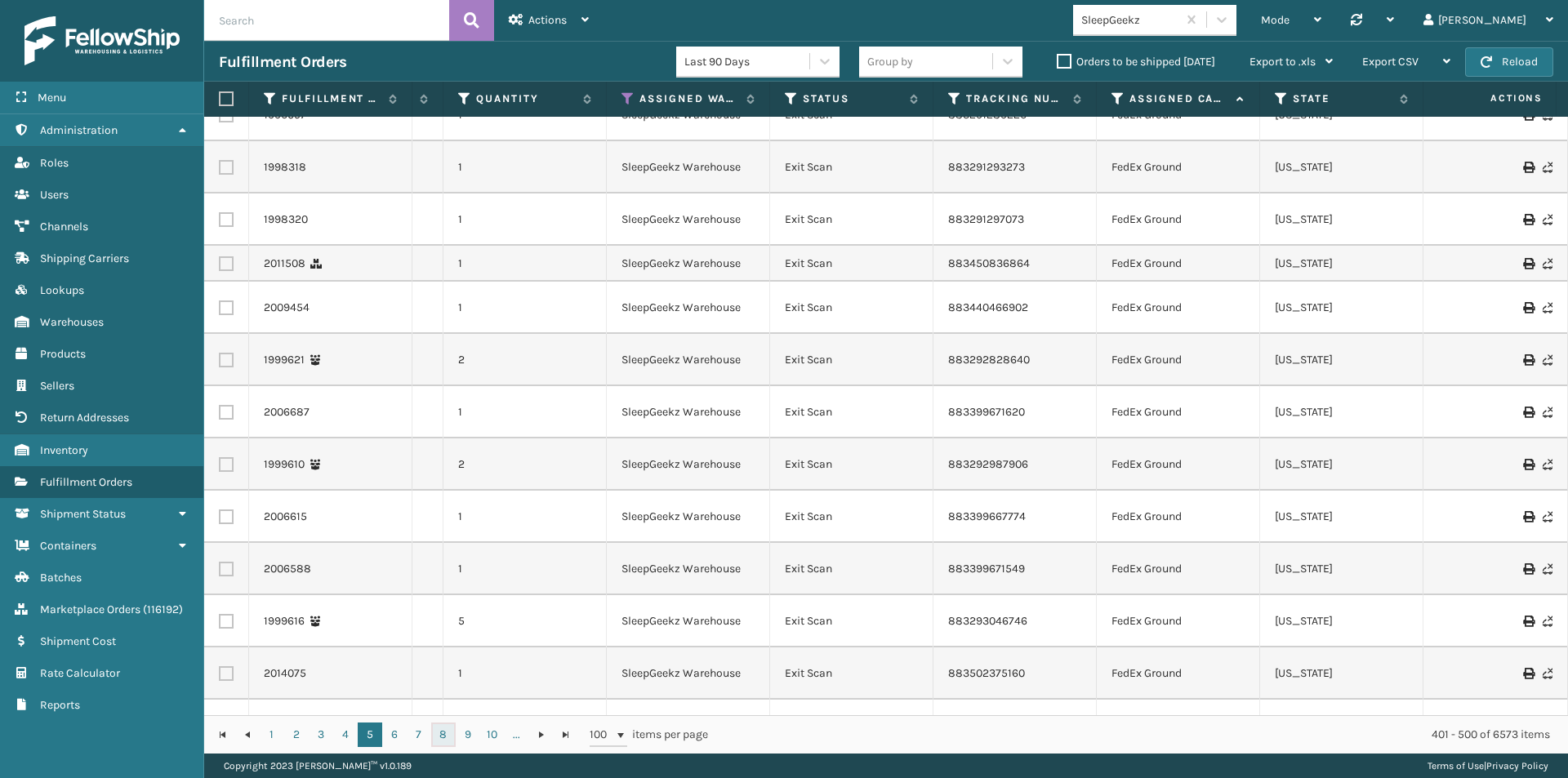
click at [438, 735] on link "8" at bounding box center [444, 735] width 24 height 24
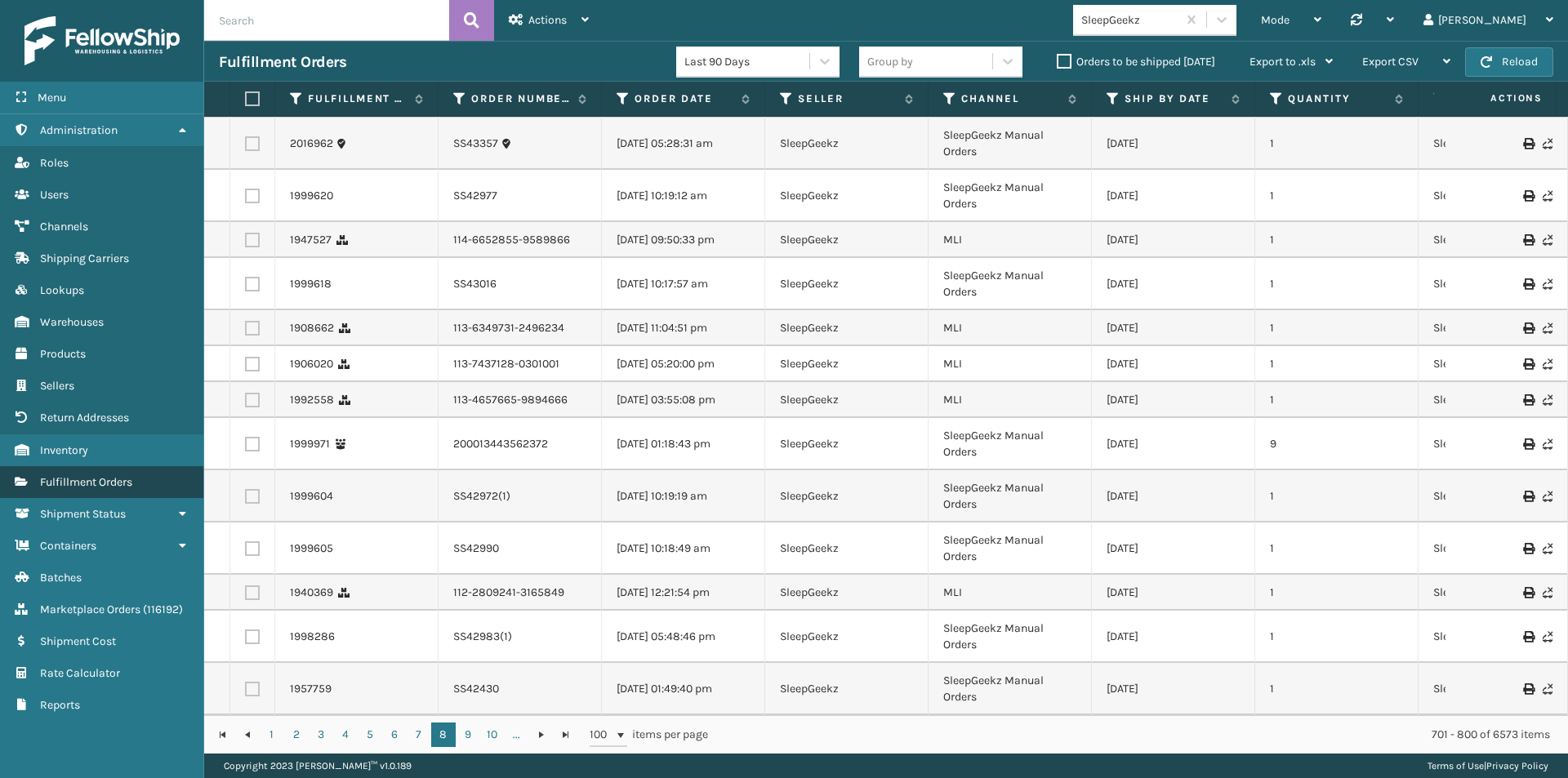
click at [88, 485] on span "Fulfillment Orders" at bounding box center [86, 482] width 92 height 14
